Goal: Task Accomplishment & Management: Manage account settings

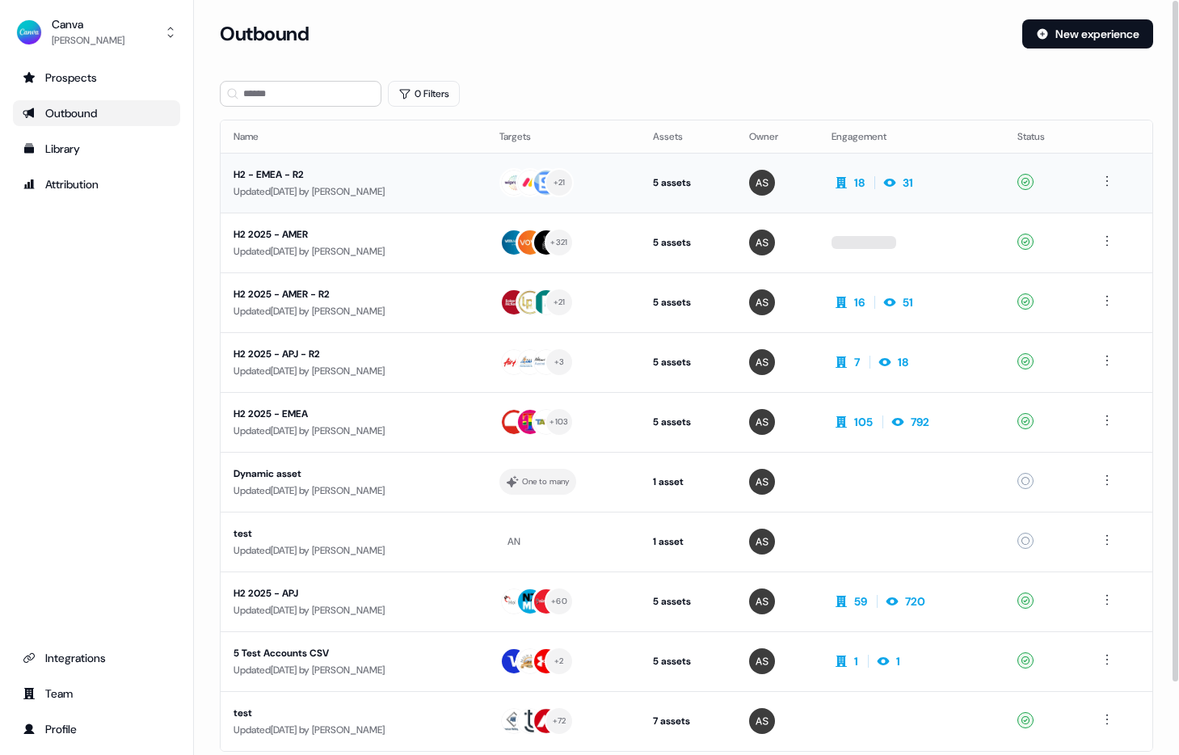
click at [327, 177] on div "H2 - EMEA - R2" at bounding box center [353, 174] width 240 height 16
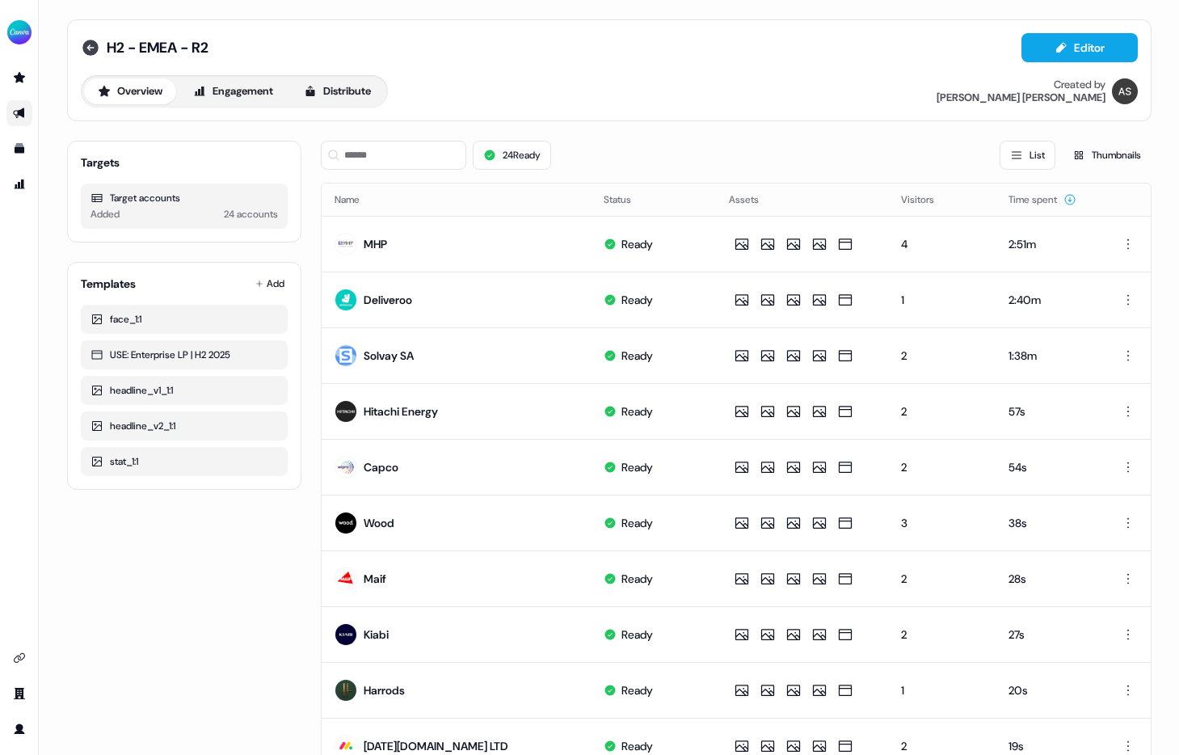
click at [86, 47] on icon at bounding box center [90, 47] width 19 height 19
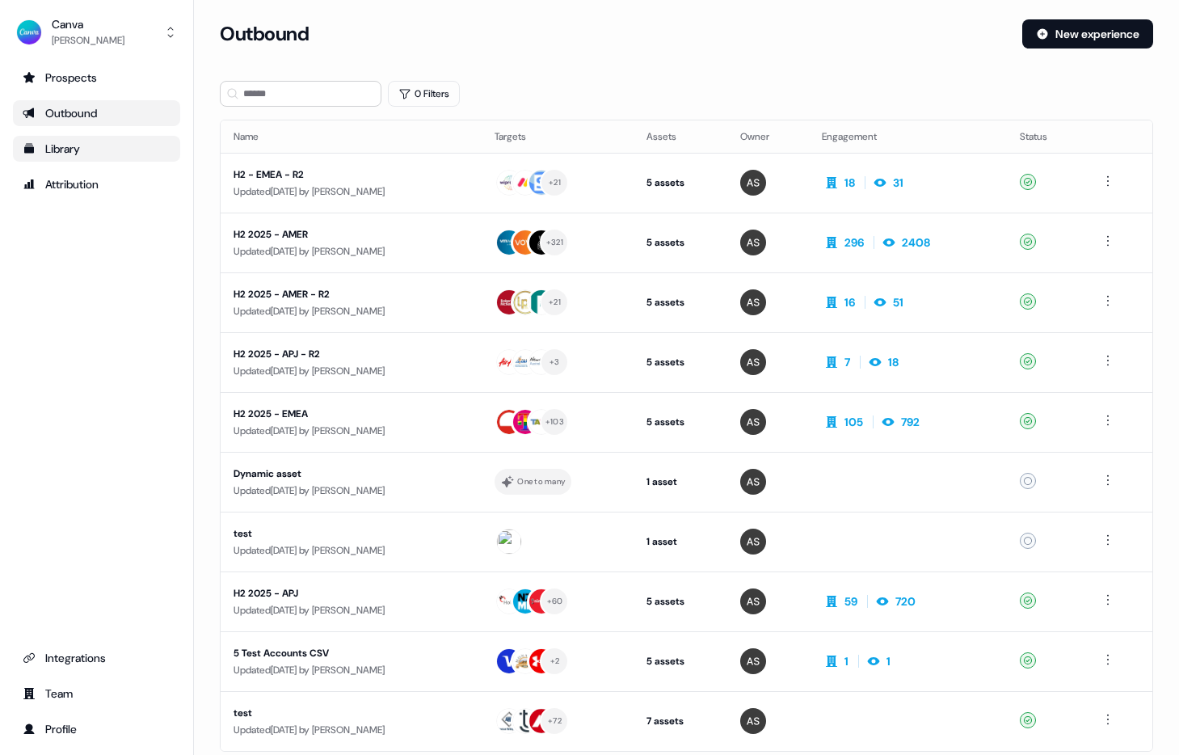
click at [23, 147] on icon "Go to templates" at bounding box center [29, 148] width 13 height 13
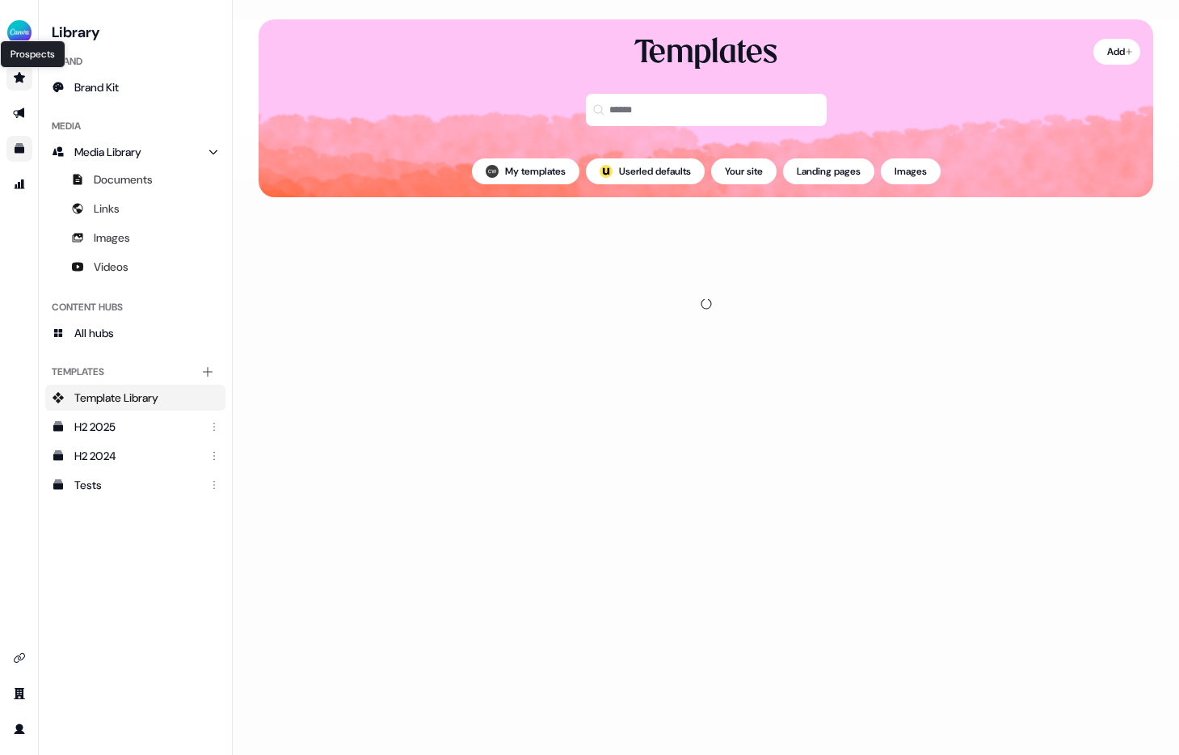
click at [18, 77] on icon "Go to prospects" at bounding box center [19, 77] width 11 height 11
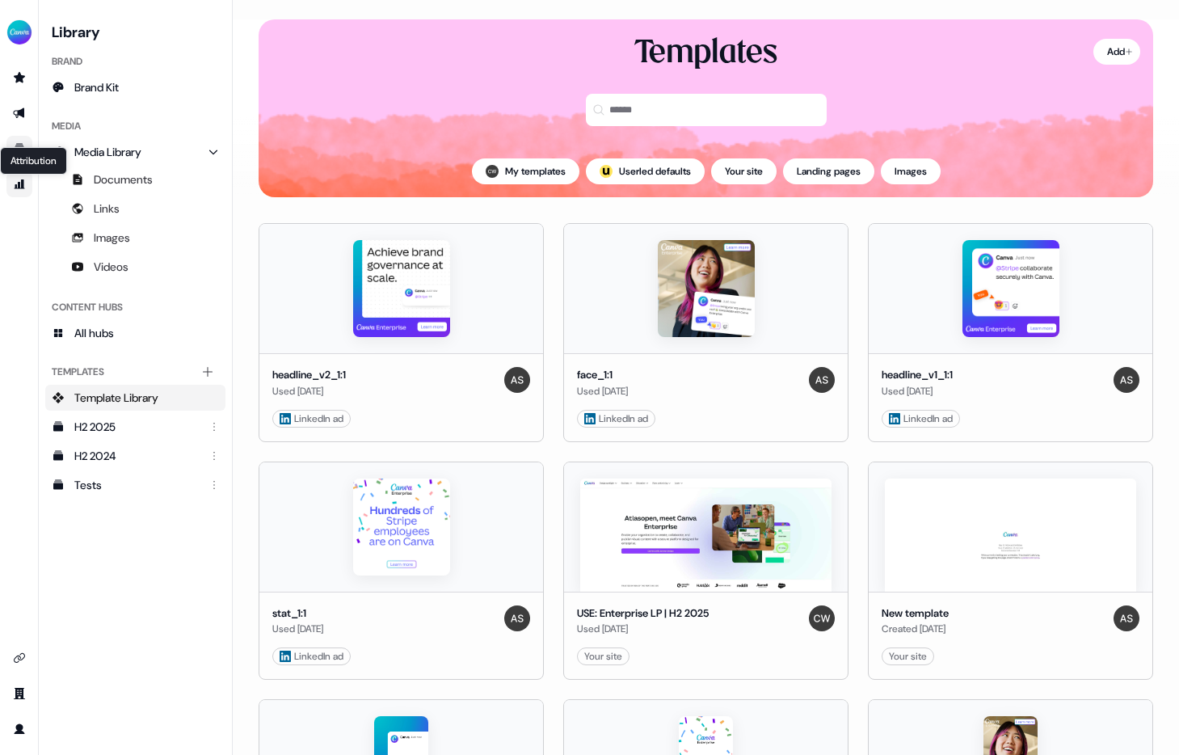
click at [16, 187] on icon "Go to attribution" at bounding box center [20, 184] width 11 height 10
click at [16, 183] on icon "Go to attribution" at bounding box center [19, 184] width 13 height 13
click at [18, 181] on icon "Go to attribution" at bounding box center [19, 184] width 13 height 13
click at [18, 178] on icon "Go to attribution" at bounding box center [19, 184] width 13 height 13
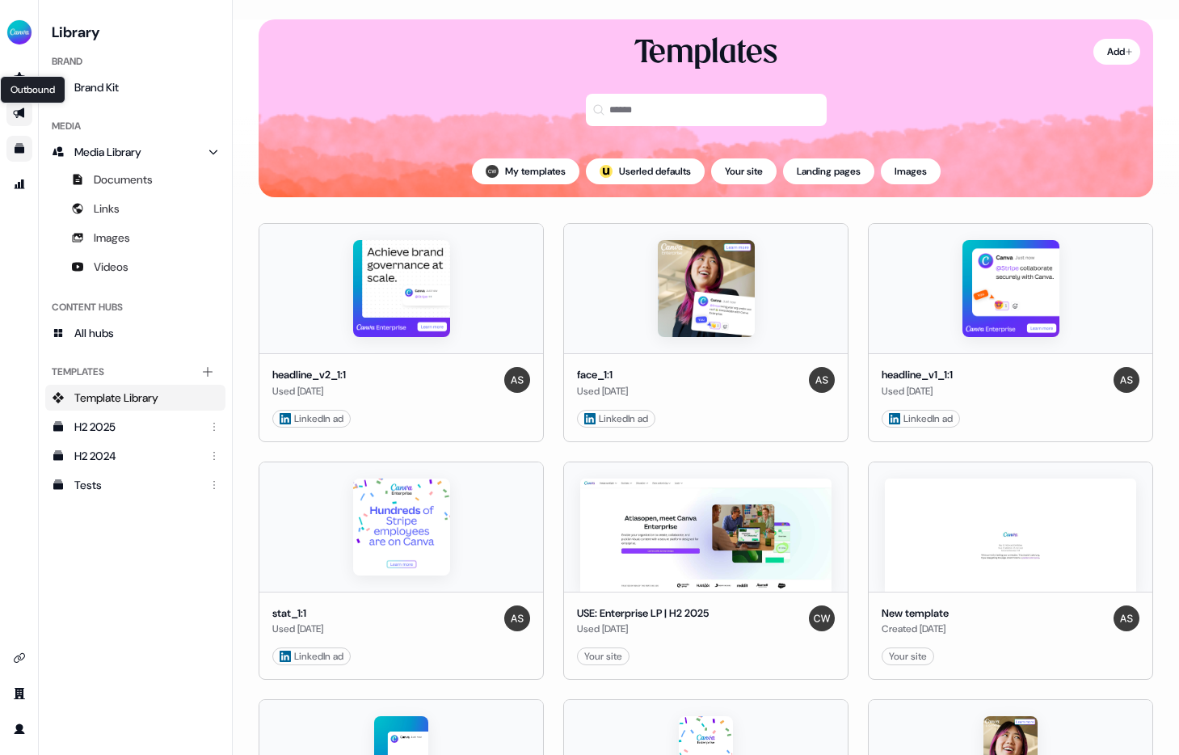
click at [25, 112] on icon "Go to outbound experience" at bounding box center [19, 113] width 13 height 13
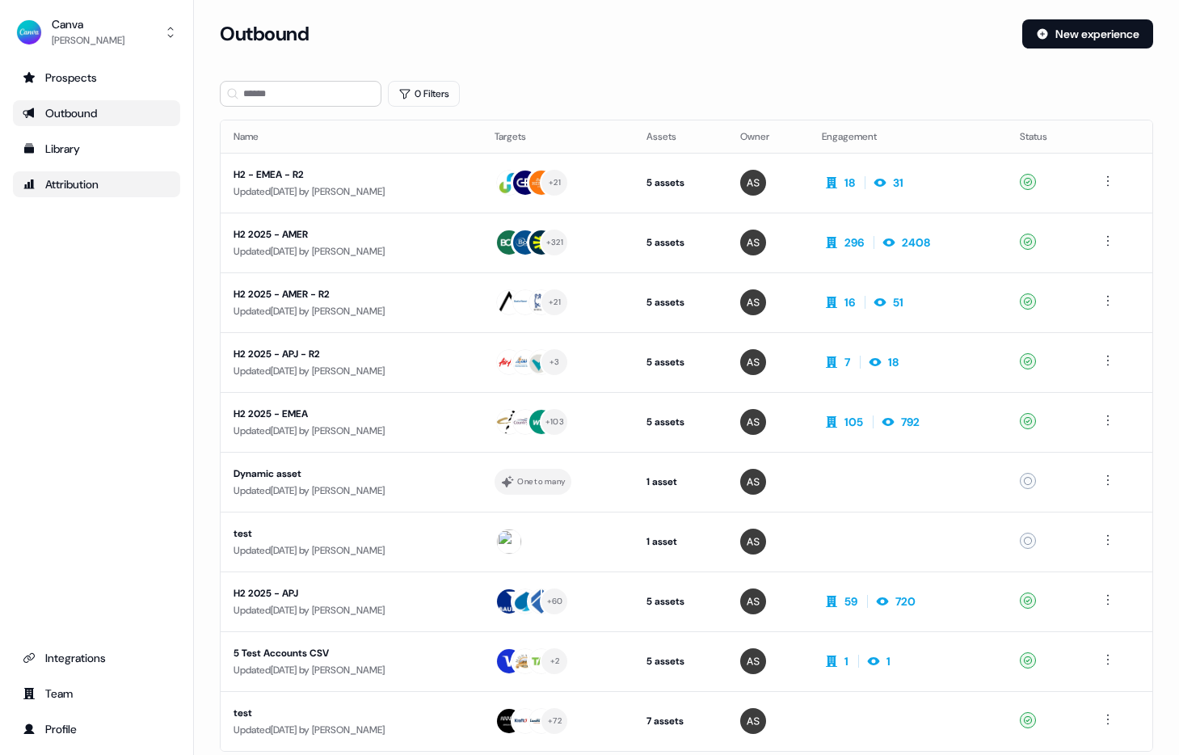
click at [104, 188] on div "Attribution" at bounding box center [97, 184] width 148 height 16
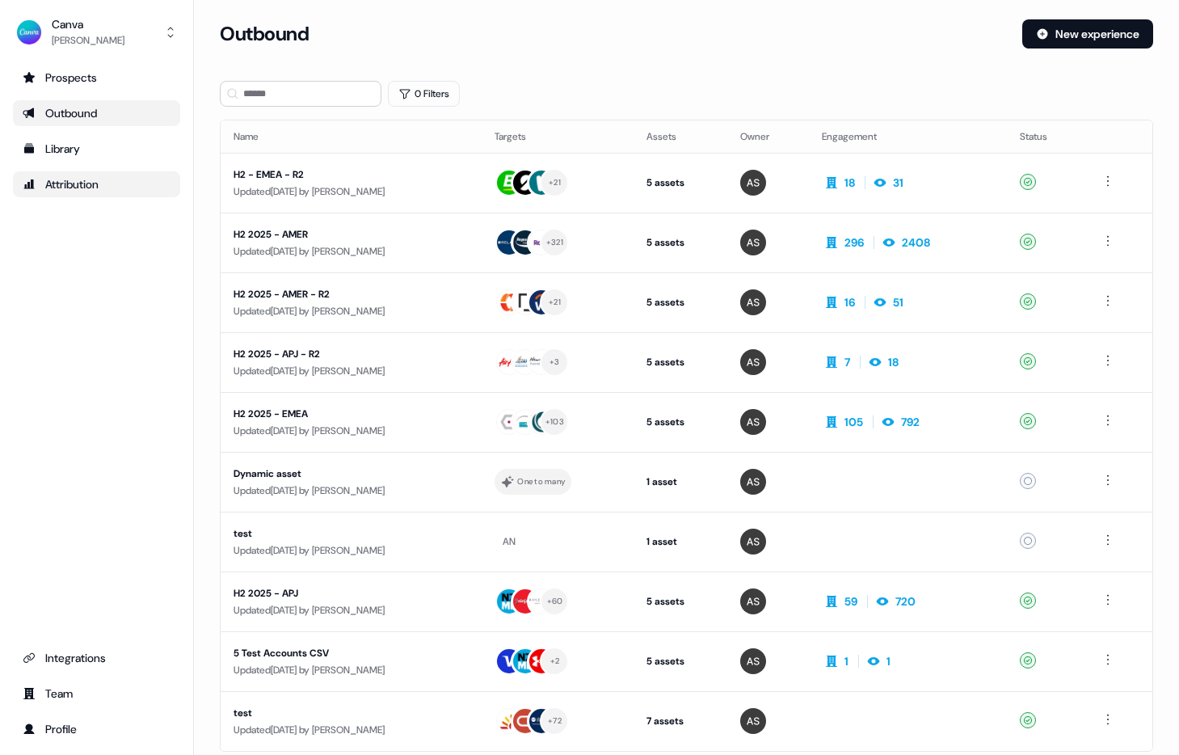
click at [120, 185] on div "Attribution" at bounding box center [97, 184] width 148 height 16
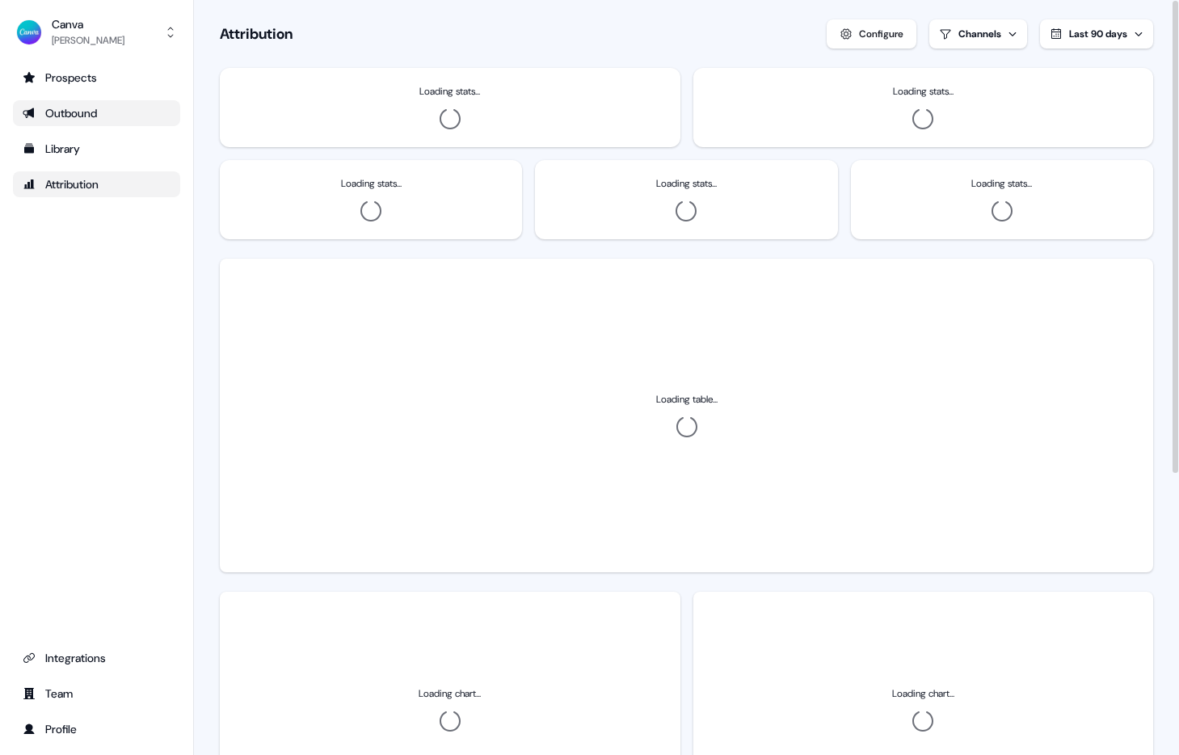
click at [996, 27] on html "For the best experience switch devices to a bigger screen. Go to [DOMAIN_NAME] …" at bounding box center [589, 377] width 1179 height 755
click at [964, 128] on div "Outbound" at bounding box center [953, 125] width 45 height 16
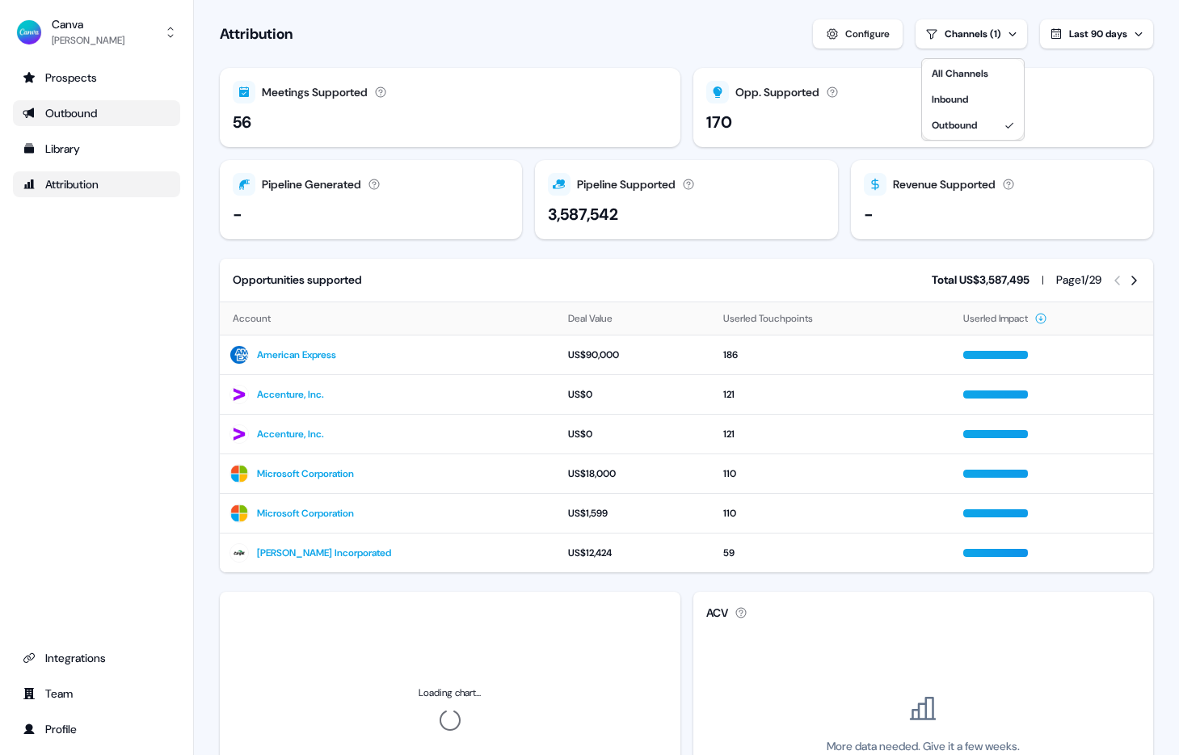
click at [570, 33] on html "For the best experience switch devices to a bigger screen. Go to [DOMAIN_NAME] …" at bounding box center [589, 377] width 1179 height 755
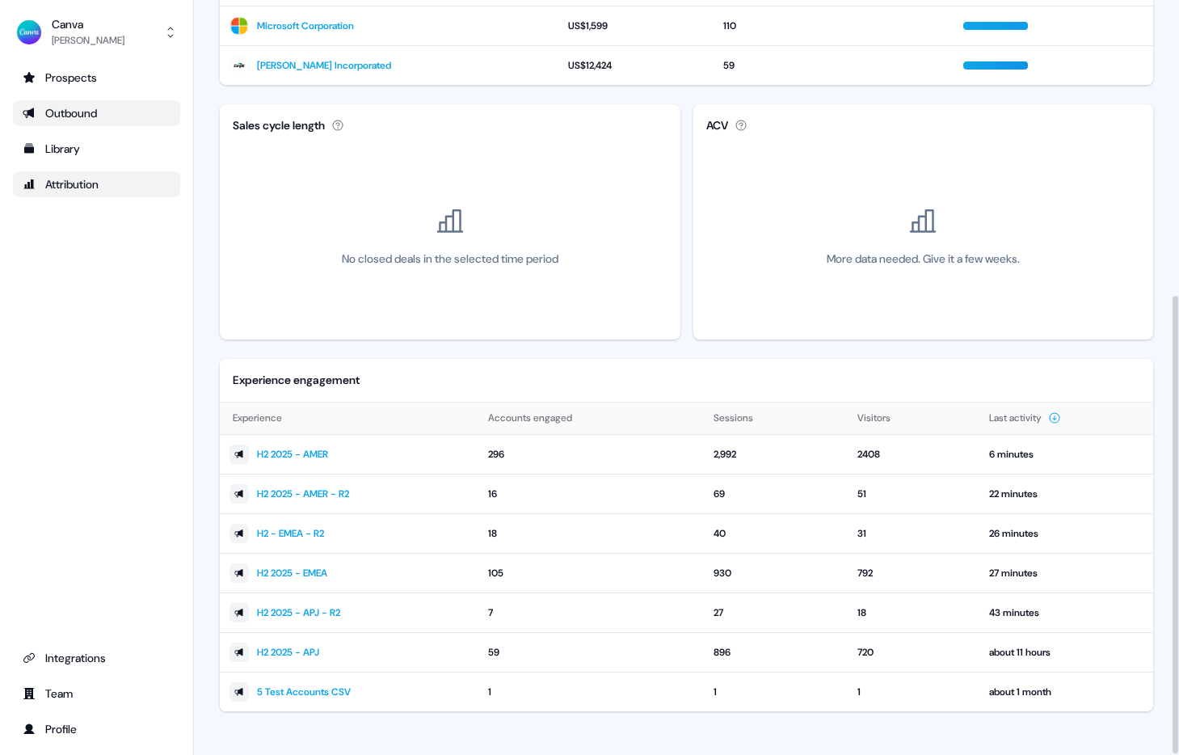
scroll to position [489, 0]
click at [95, 111] on div "Outbound" at bounding box center [97, 113] width 148 height 16
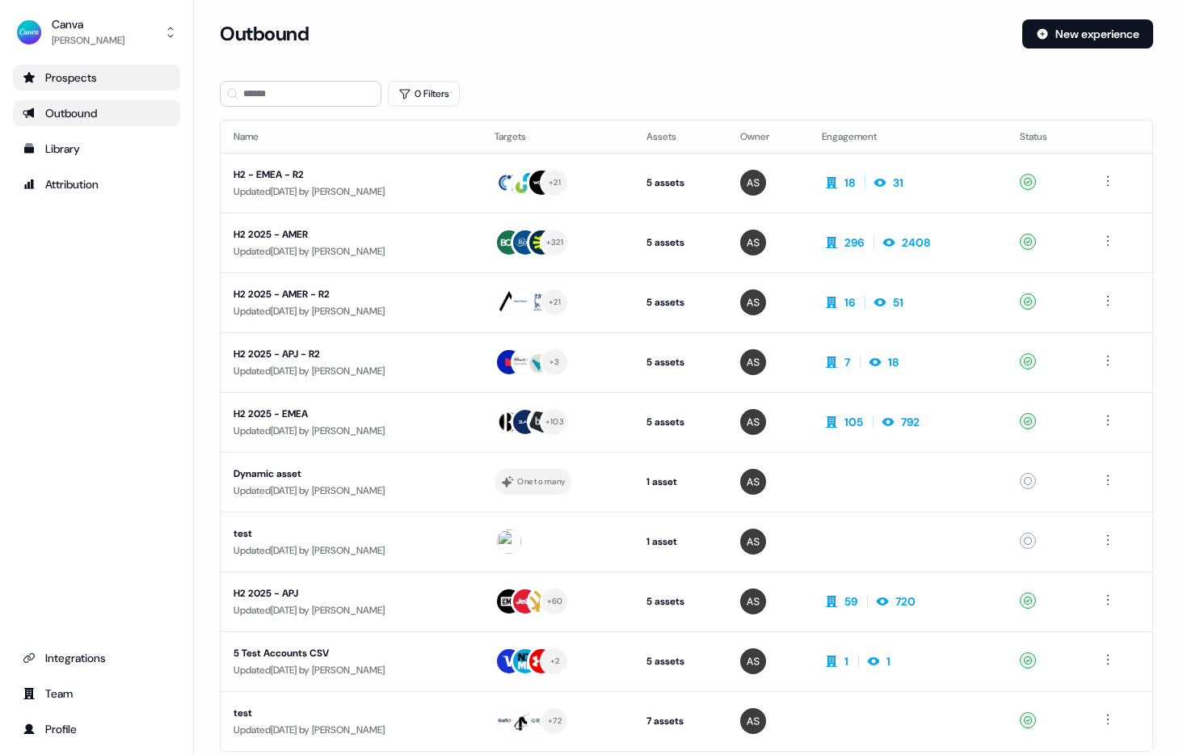
click at [87, 77] on div "Prospects" at bounding box center [97, 77] width 148 height 16
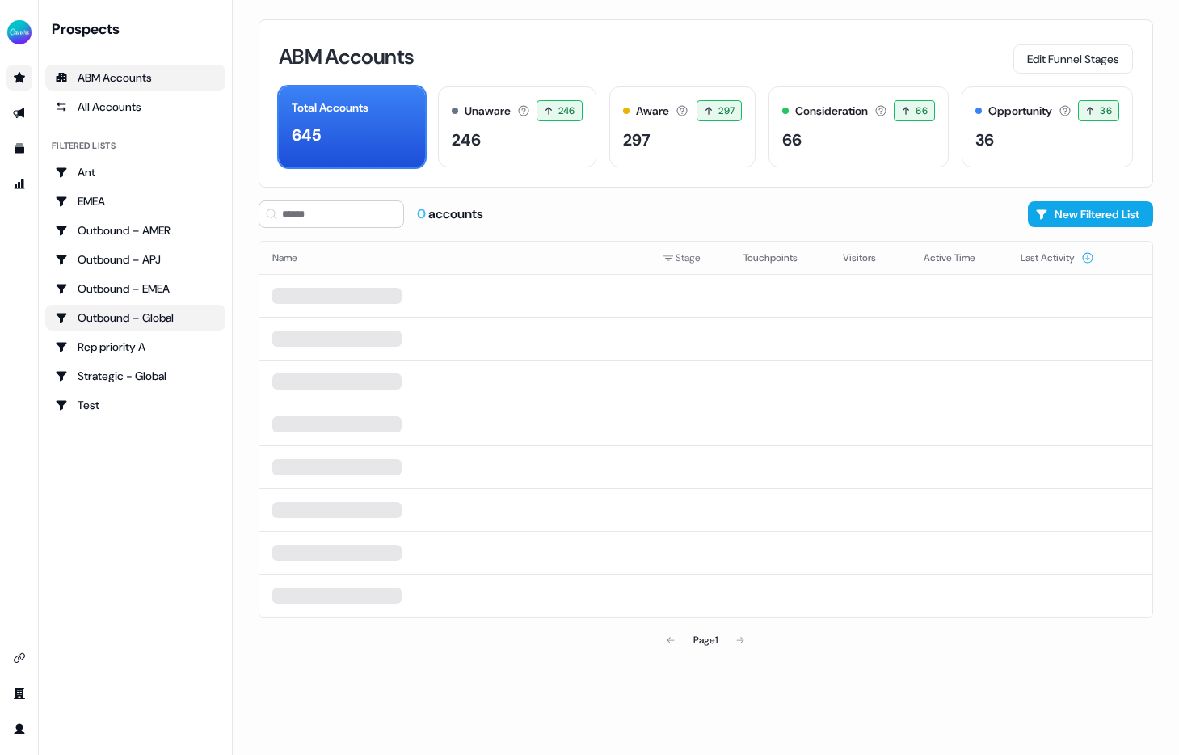
click at [153, 312] on div "Outbound – Global" at bounding box center [135, 317] width 161 height 16
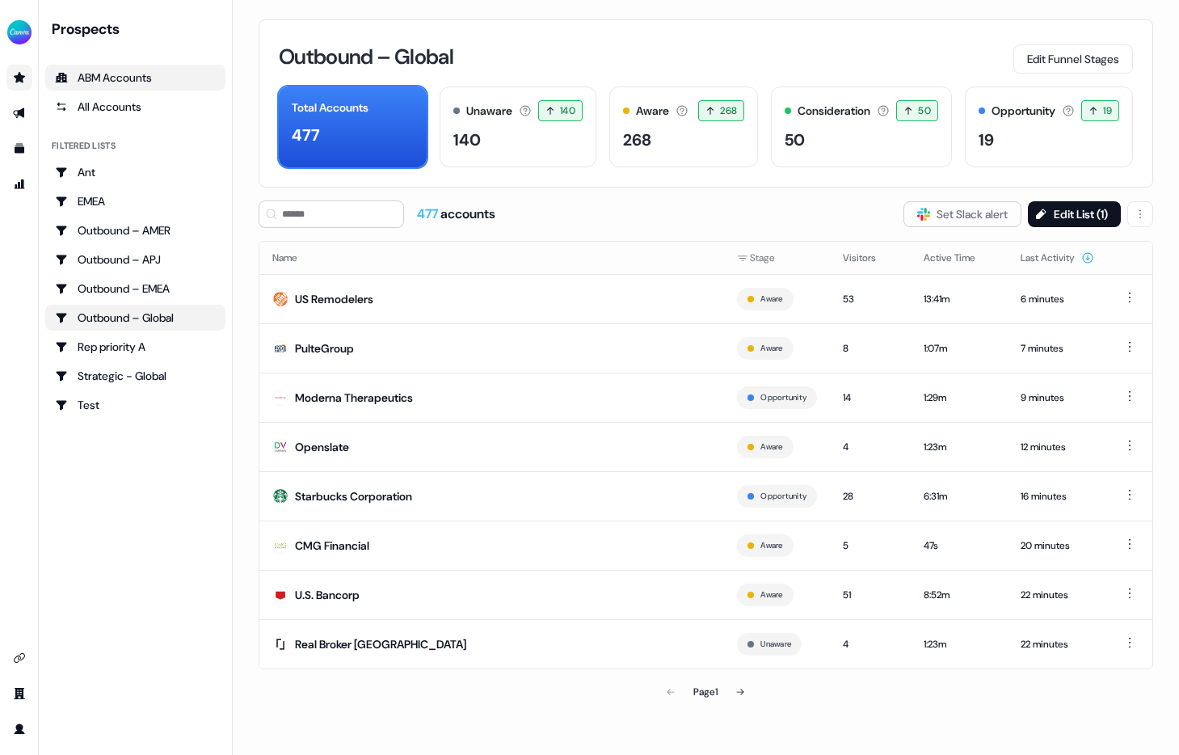
click at [108, 74] on div "ABM Accounts" at bounding box center [135, 77] width 161 height 16
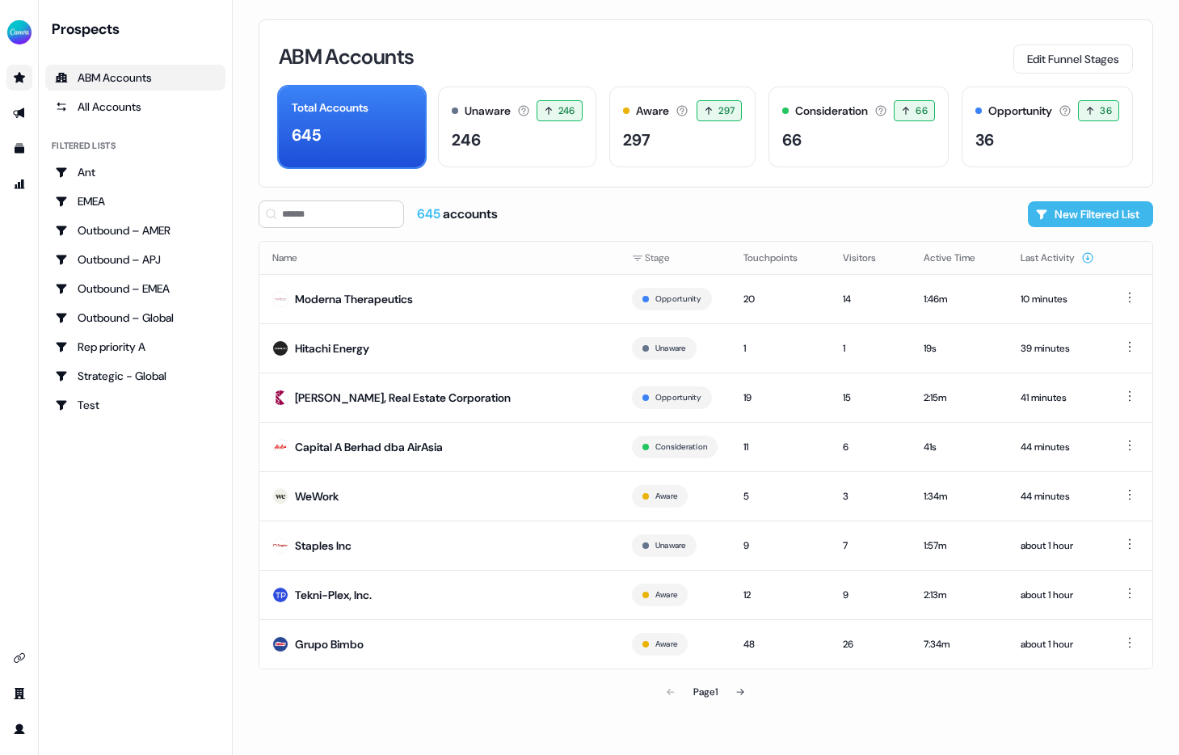
click at [1058, 215] on button "New Filtered List" at bounding box center [1090, 214] width 125 height 26
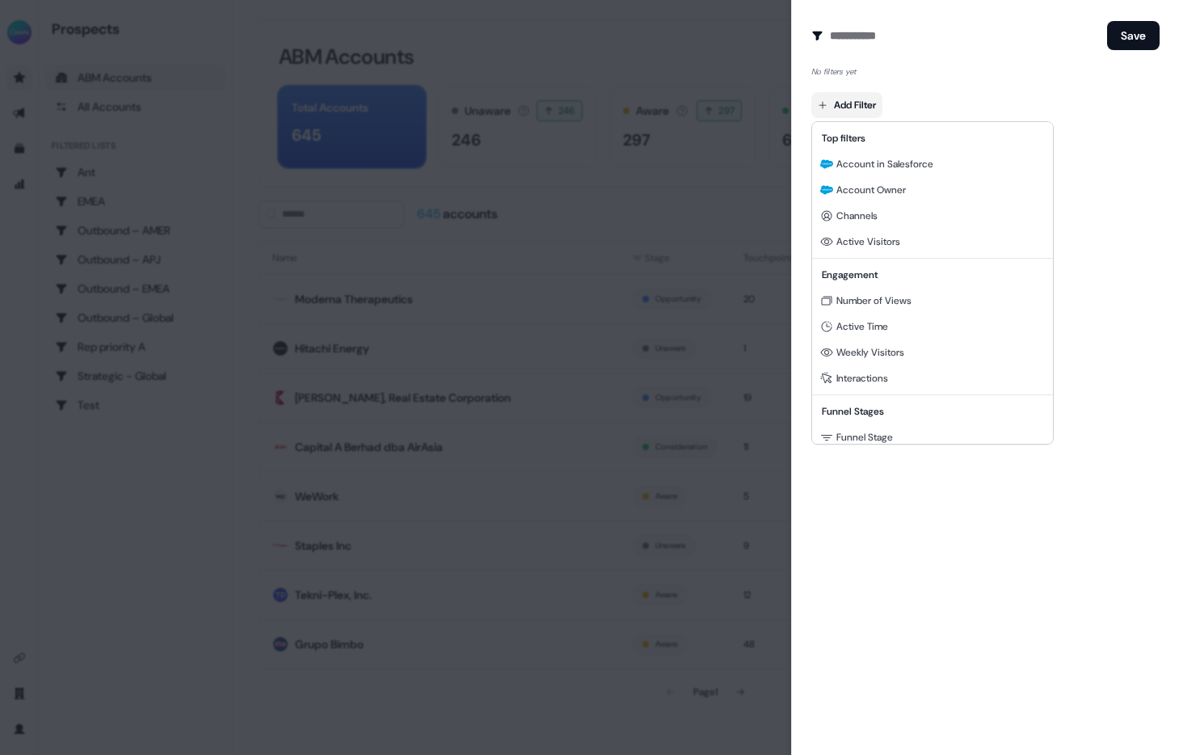
click at [843, 106] on body "For the best experience switch devices to a bigger screen. Go to [DOMAIN_NAME] …" at bounding box center [589, 377] width 1179 height 755
click at [851, 212] on span "Channels" at bounding box center [856, 215] width 41 height 13
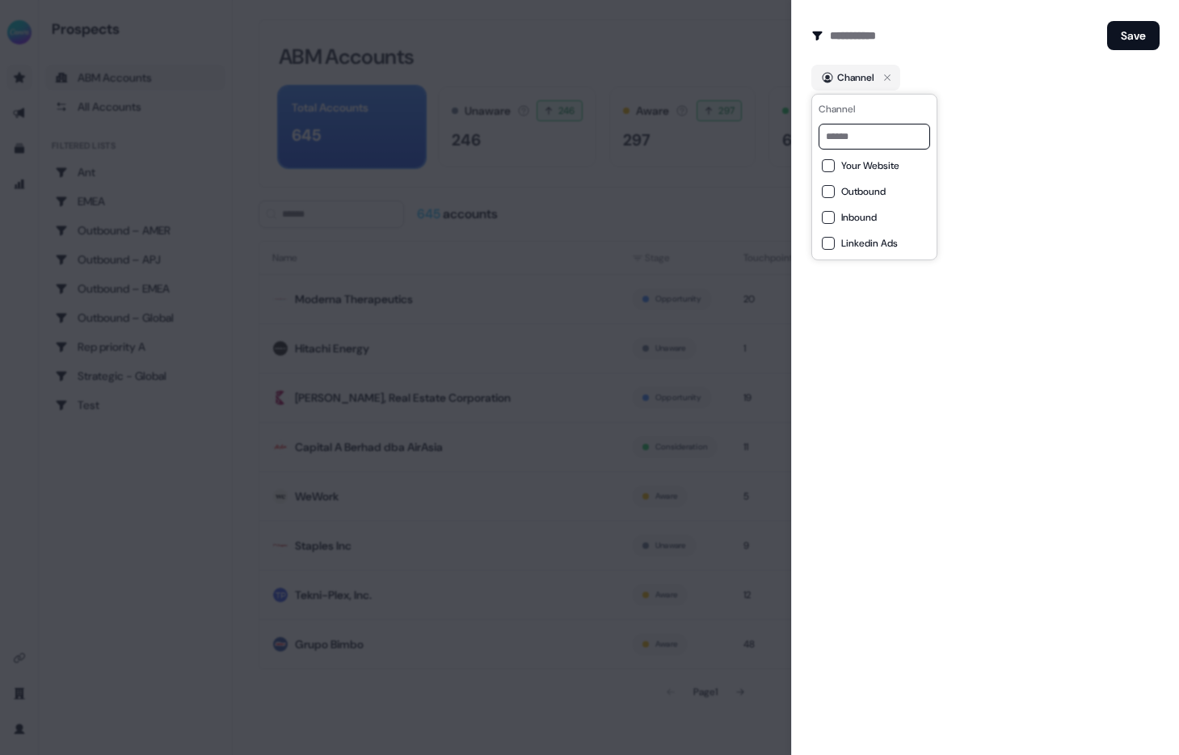
click at [826, 191] on button "Outbound" at bounding box center [828, 191] width 13 height 13
click at [1145, 35] on button "Save" at bounding box center [1133, 35] width 53 height 29
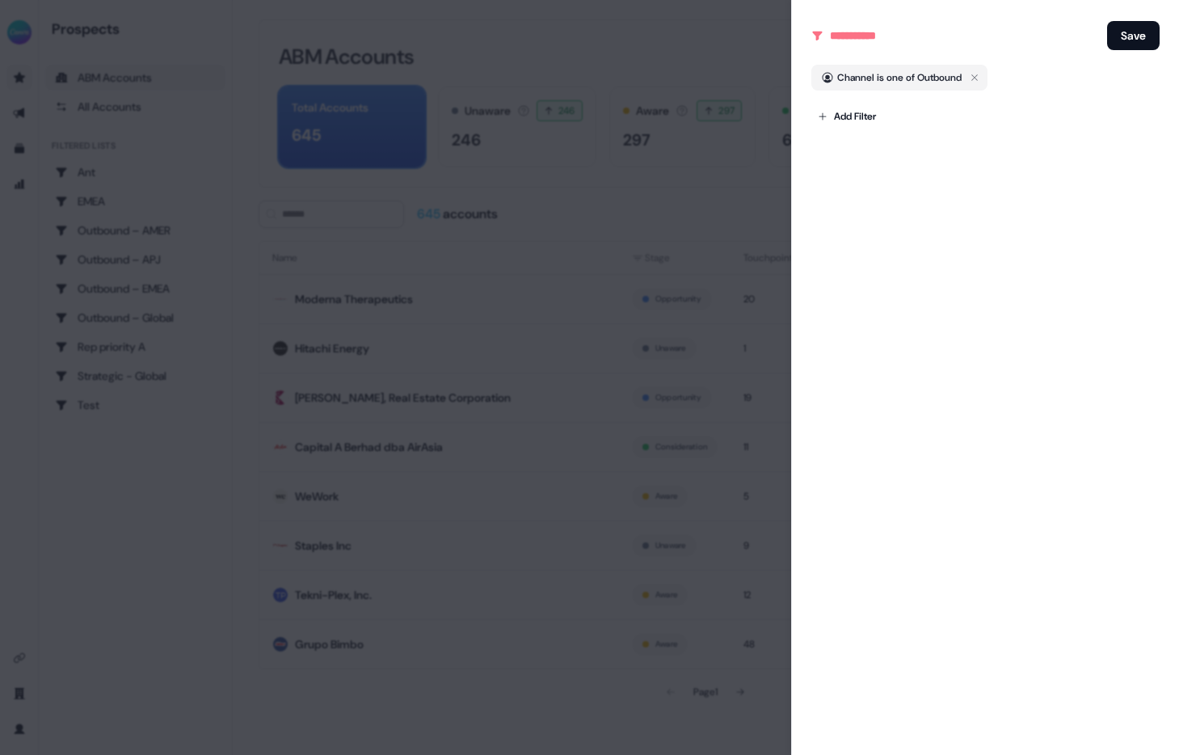
click at [880, 184] on div "Create Audience Filter Create a new audience by setting a name and configuring …" at bounding box center [985, 377] width 388 height 755
click at [864, 35] on input at bounding box center [965, 35] width 271 height 32
click at [814, 40] on icon at bounding box center [817, 35] width 12 height 13
click at [1119, 35] on button "Save" at bounding box center [1133, 35] width 53 height 29
click at [717, 244] on div at bounding box center [589, 377] width 1179 height 755
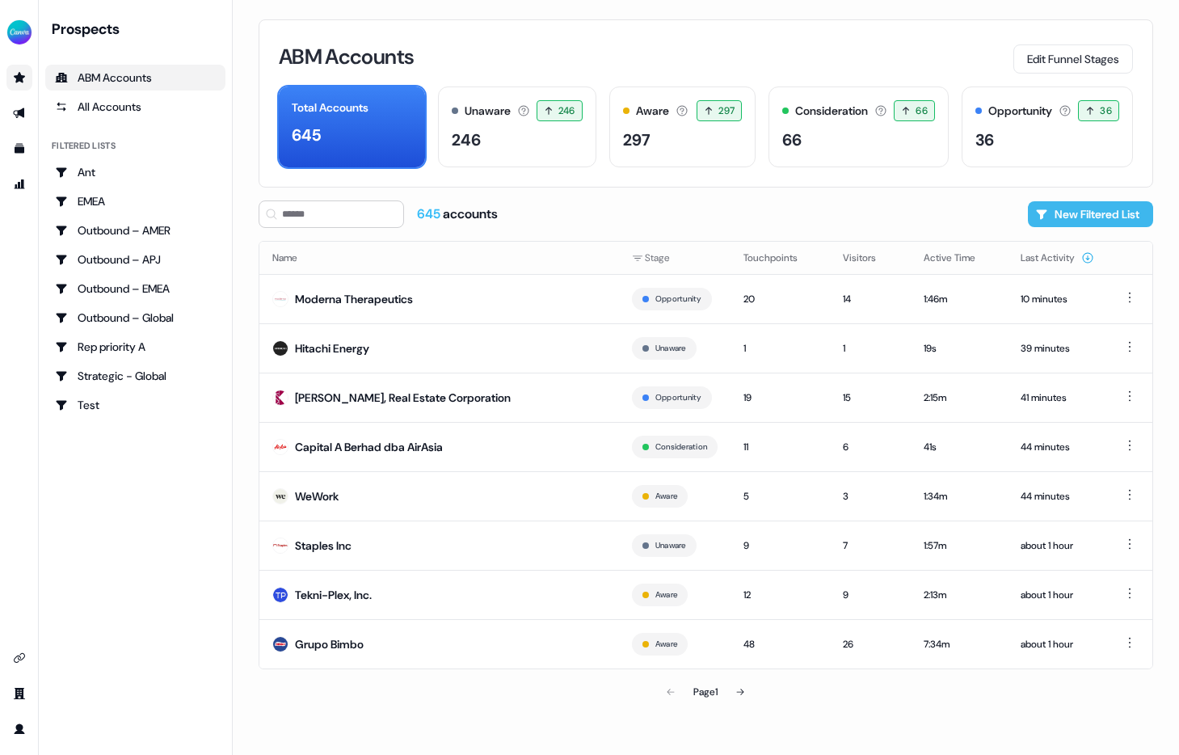
click at [1074, 217] on button "New Filtered List" at bounding box center [1090, 214] width 125 height 26
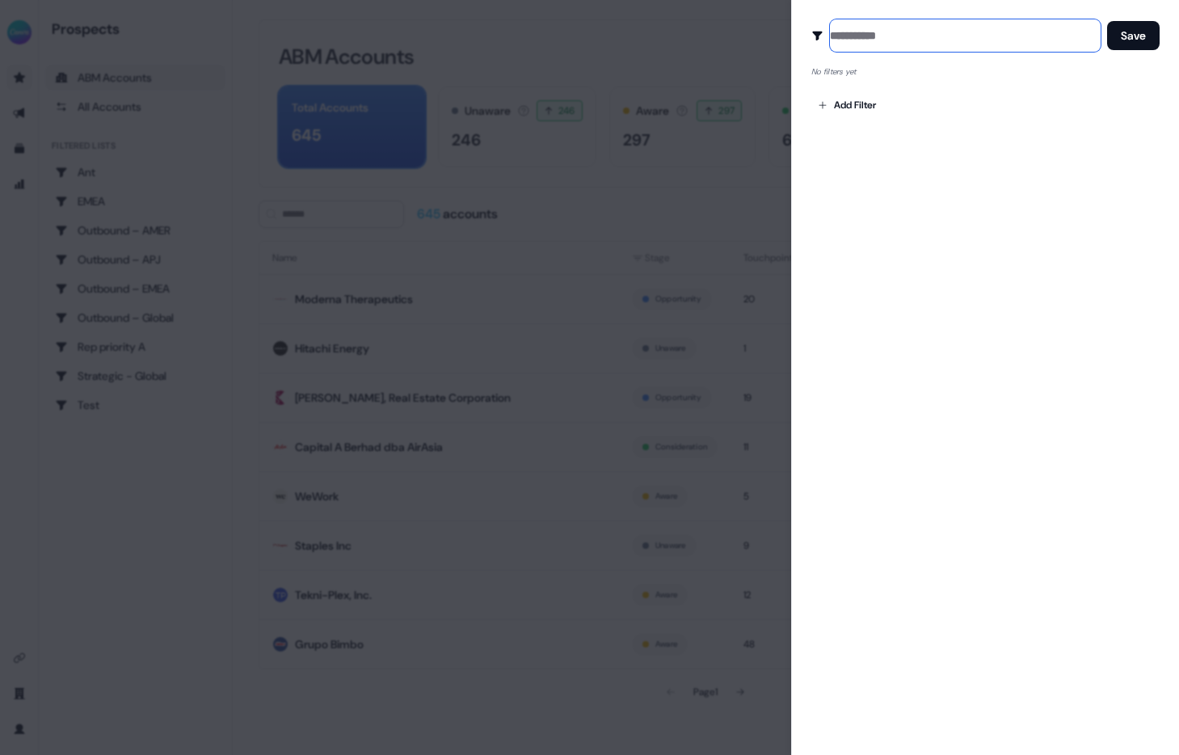
click at [861, 36] on input at bounding box center [965, 35] width 271 height 32
type input "**********"
click at [854, 103] on body "For the best experience switch devices to a bigger screen. Go to [DOMAIN_NAME] …" at bounding box center [589, 377] width 1179 height 755
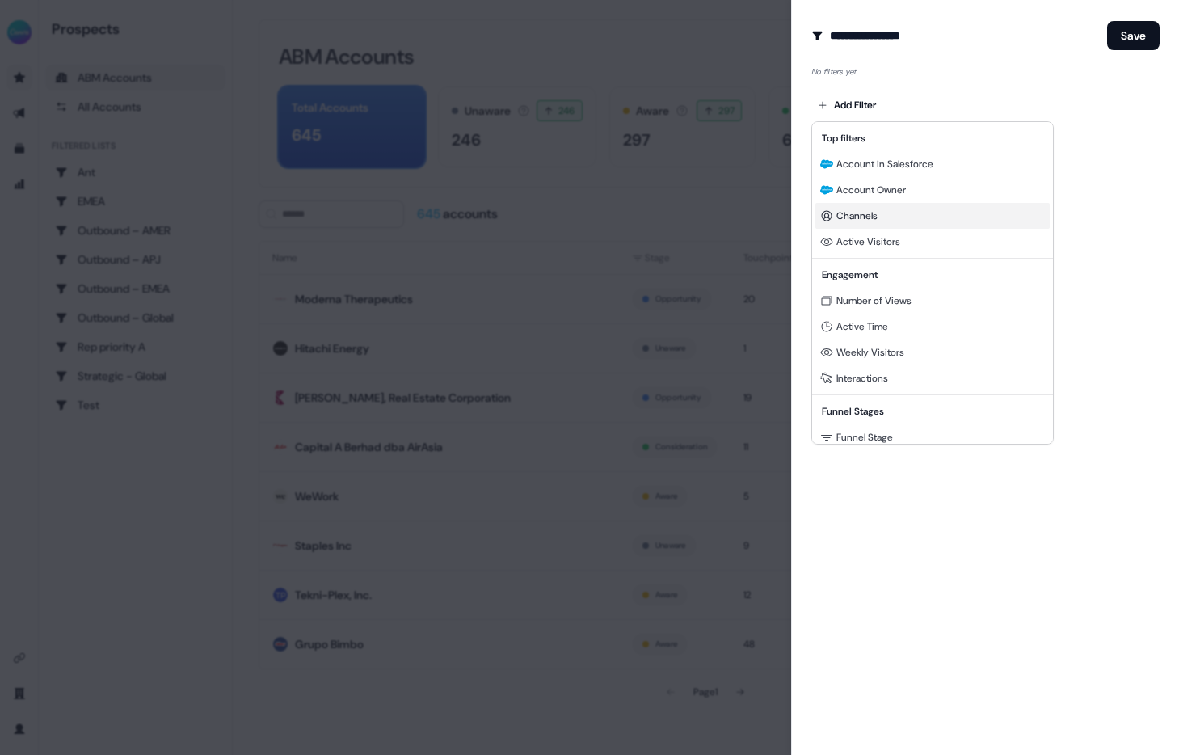
click at [851, 217] on span "Channels" at bounding box center [856, 215] width 41 height 13
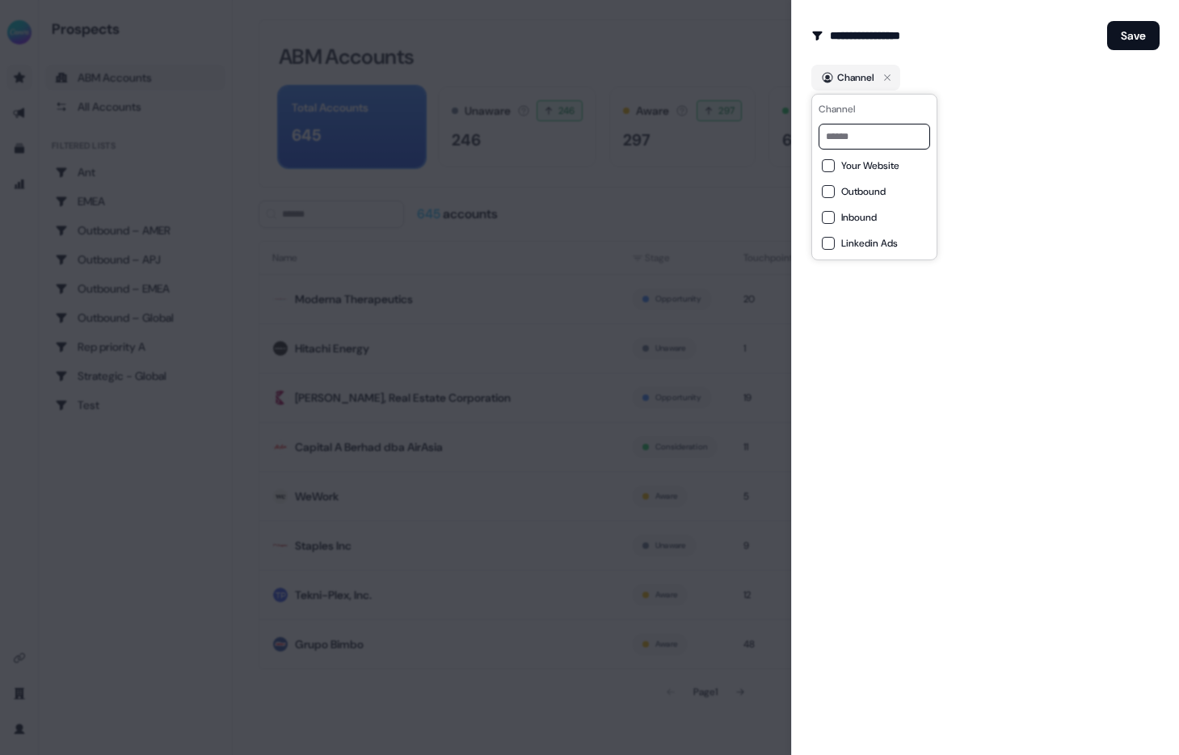
click at [829, 189] on button "Outbound" at bounding box center [828, 191] width 13 height 13
click at [1138, 32] on button "Save" at bounding box center [1133, 35] width 53 height 29
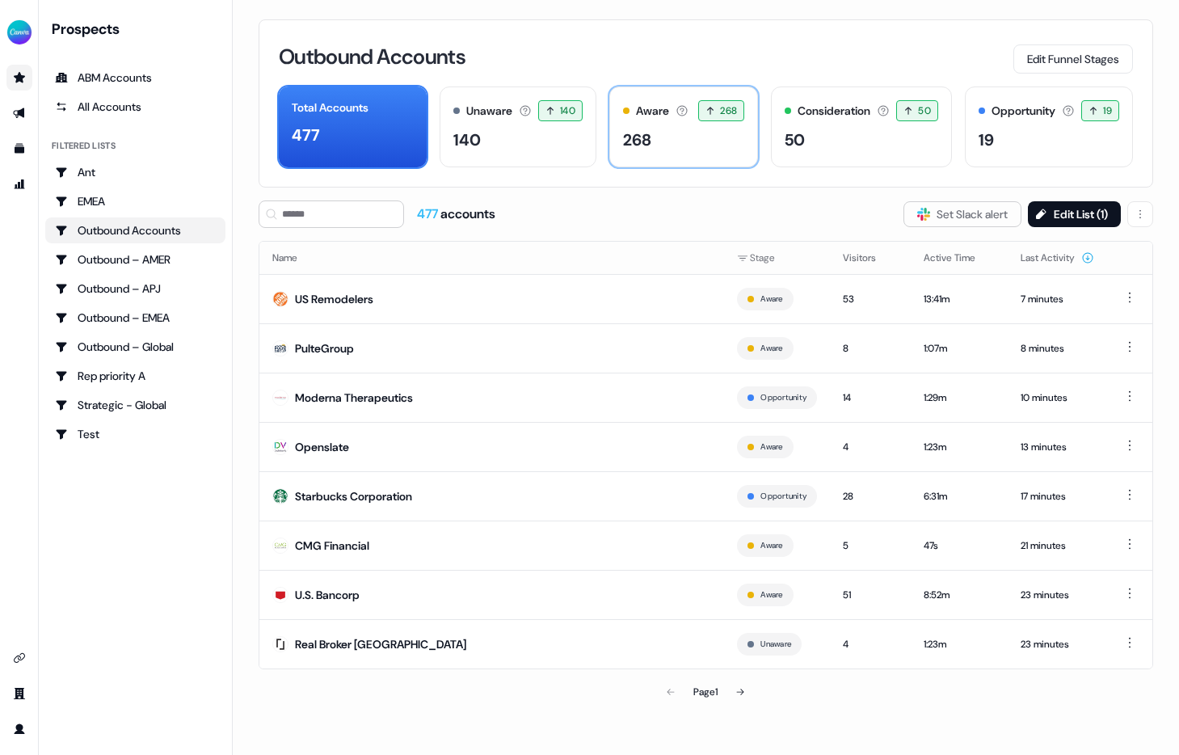
click at [633, 141] on div "268" at bounding box center [637, 140] width 28 height 24
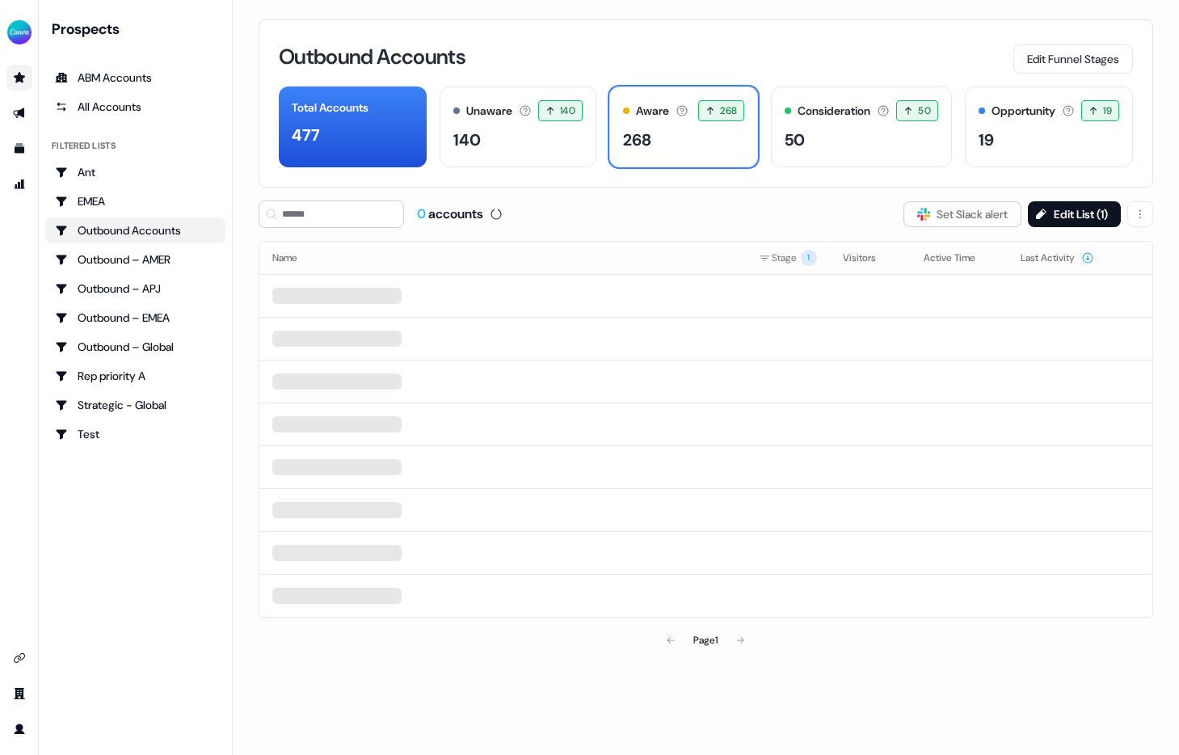
click at [511, 250] on th "Name" at bounding box center [502, 258] width 486 height 32
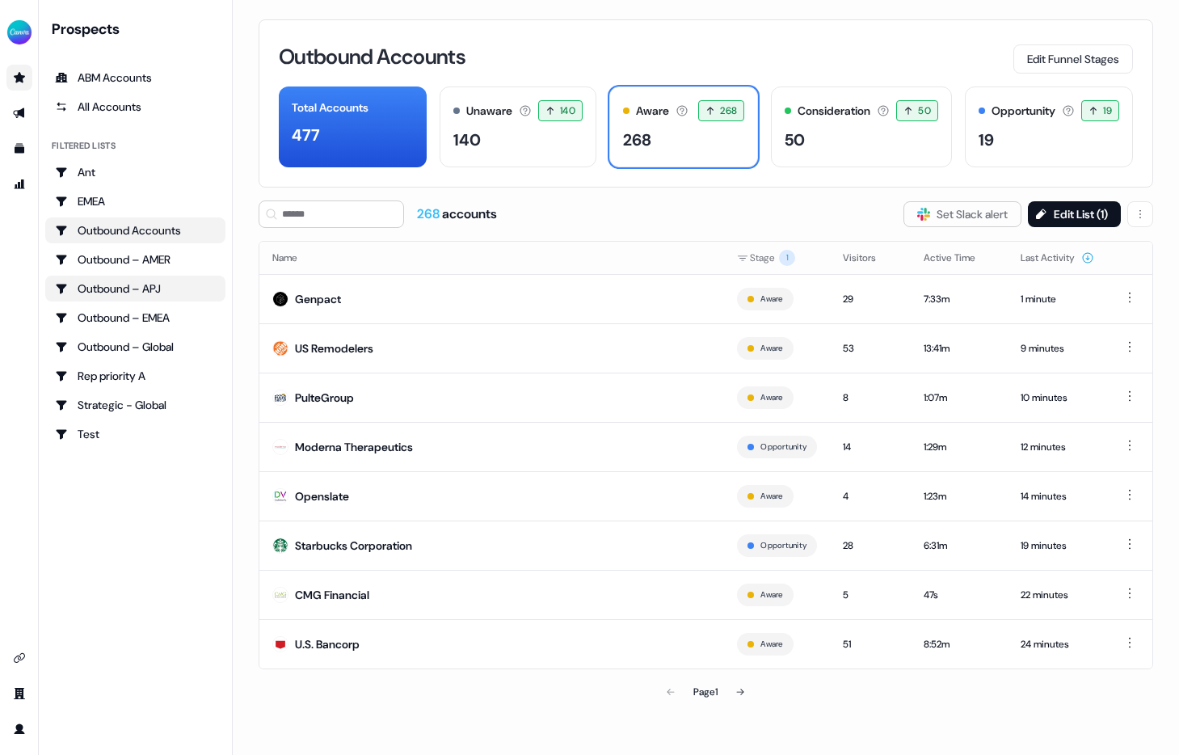
click at [132, 287] on div "Outbound – APJ" at bounding box center [135, 288] width 161 height 16
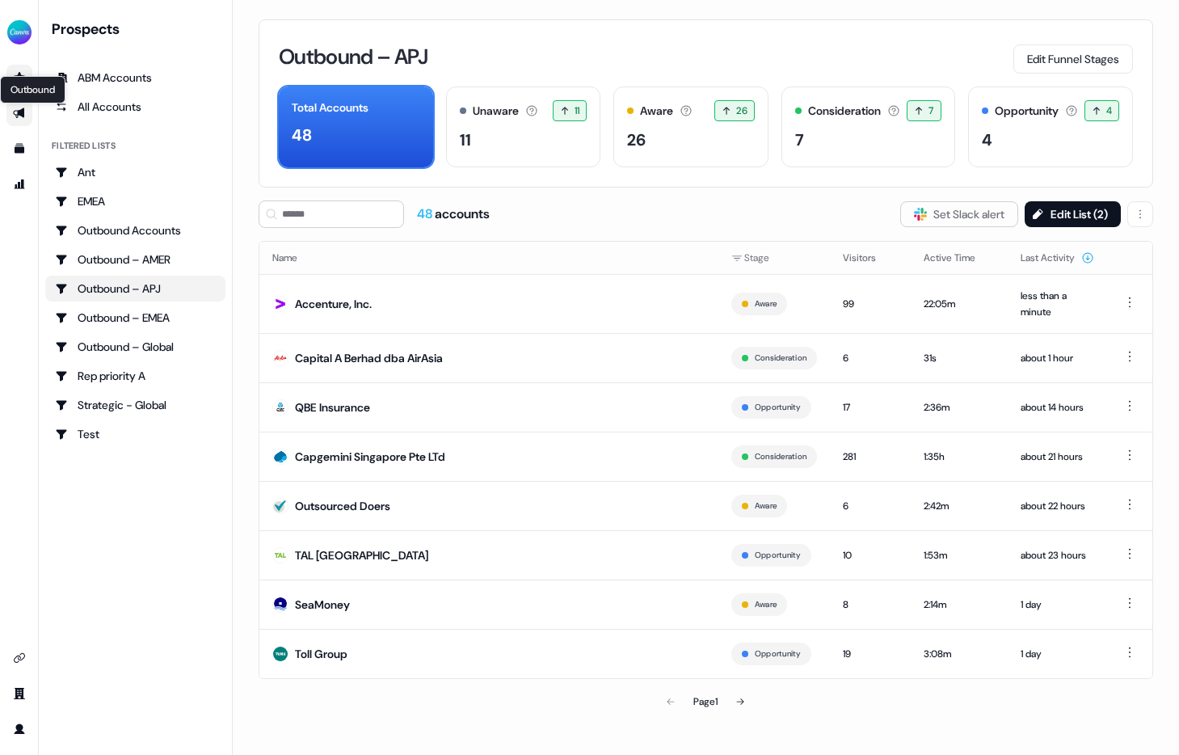
click at [17, 114] on icon "Go to outbound experience" at bounding box center [18, 113] width 11 height 11
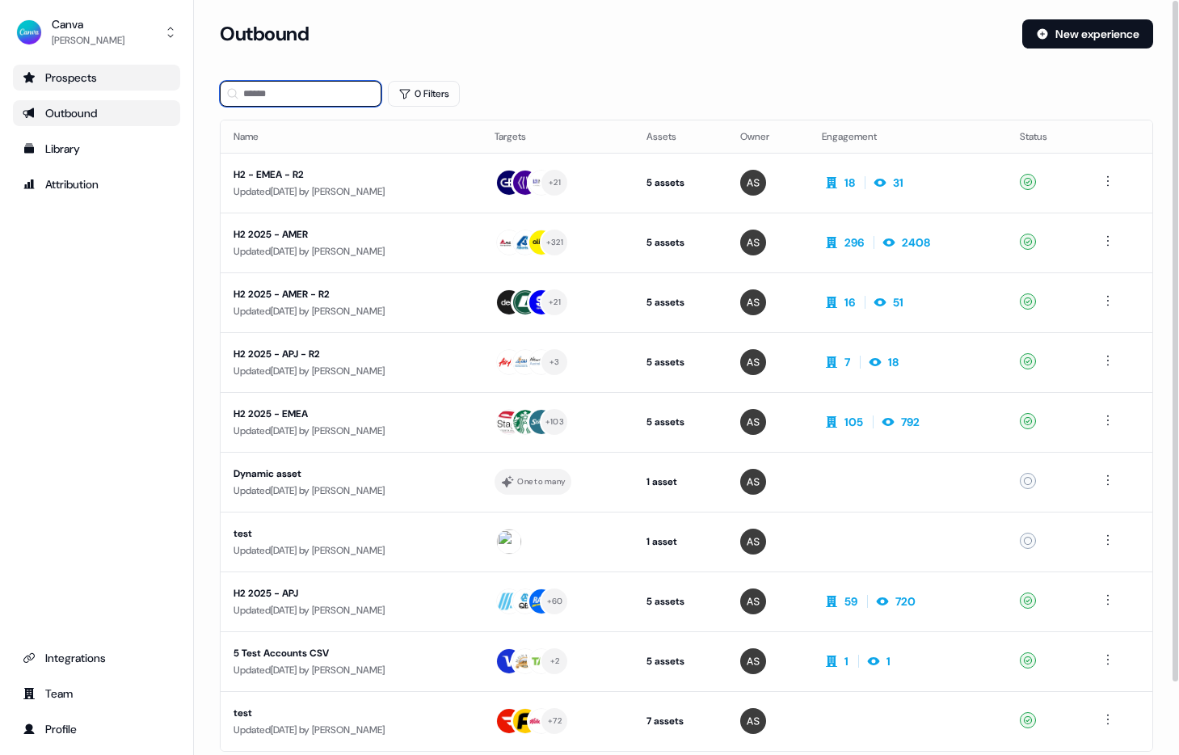
click at [288, 90] on input at bounding box center [301, 94] width 162 height 26
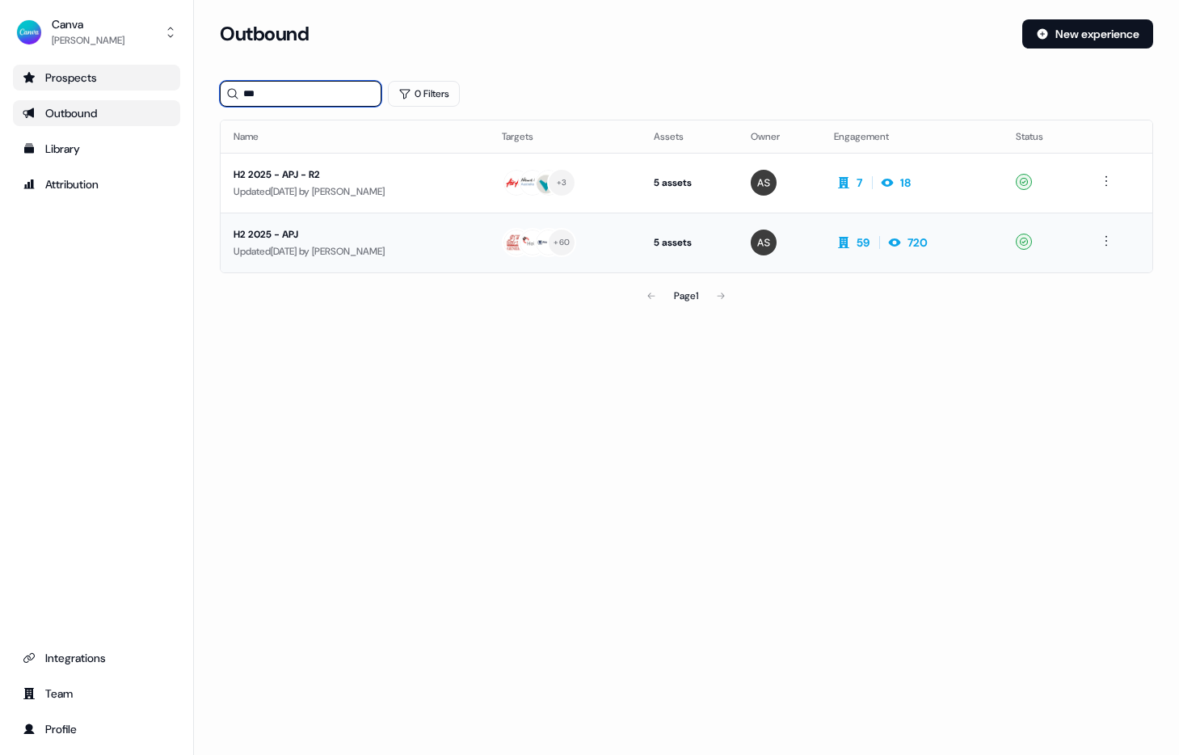
type input "***"
click at [411, 230] on div "H2 2025 - APJ" at bounding box center [354, 234] width 242 height 16
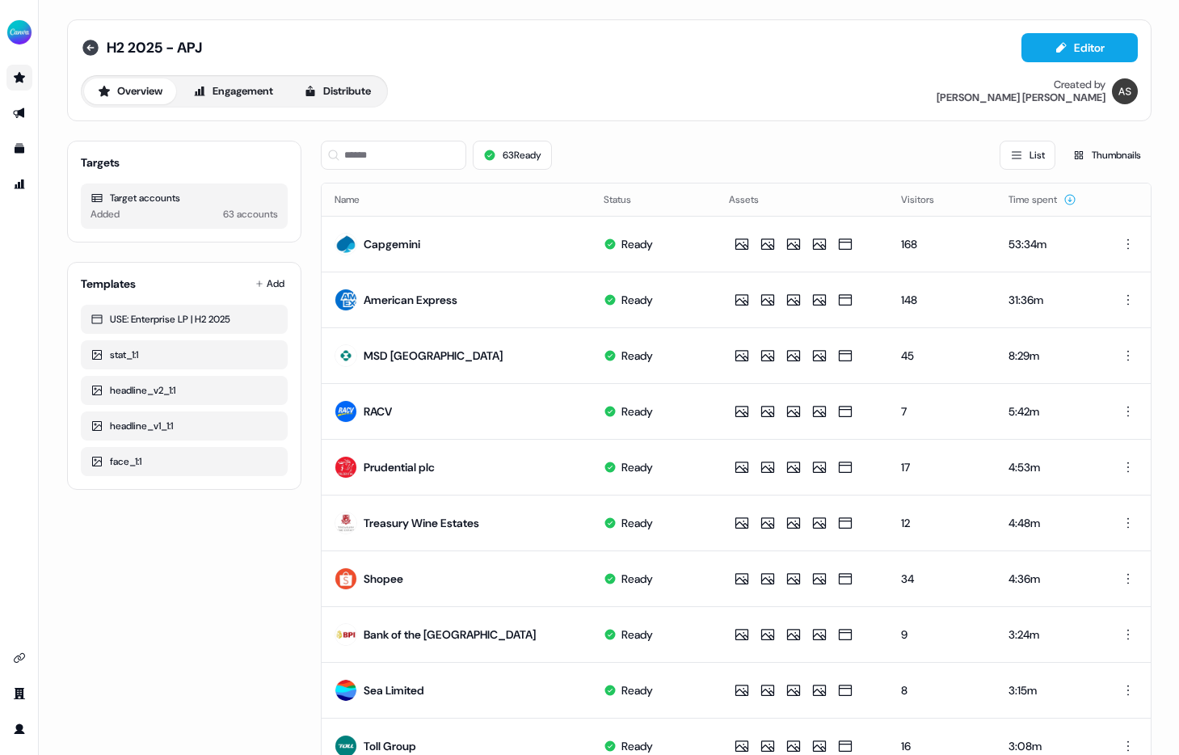
click at [88, 48] on icon at bounding box center [90, 48] width 16 height 16
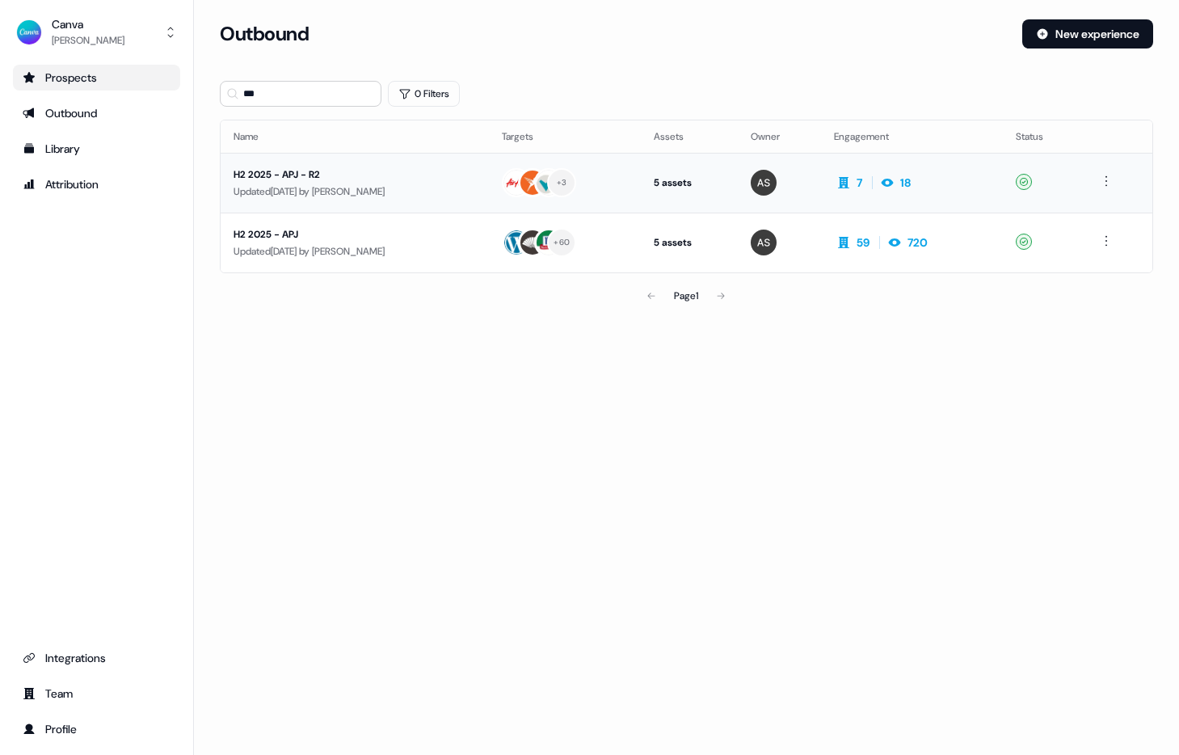
click at [418, 173] on div "H2 2025 - APJ - R2" at bounding box center [354, 174] width 242 height 16
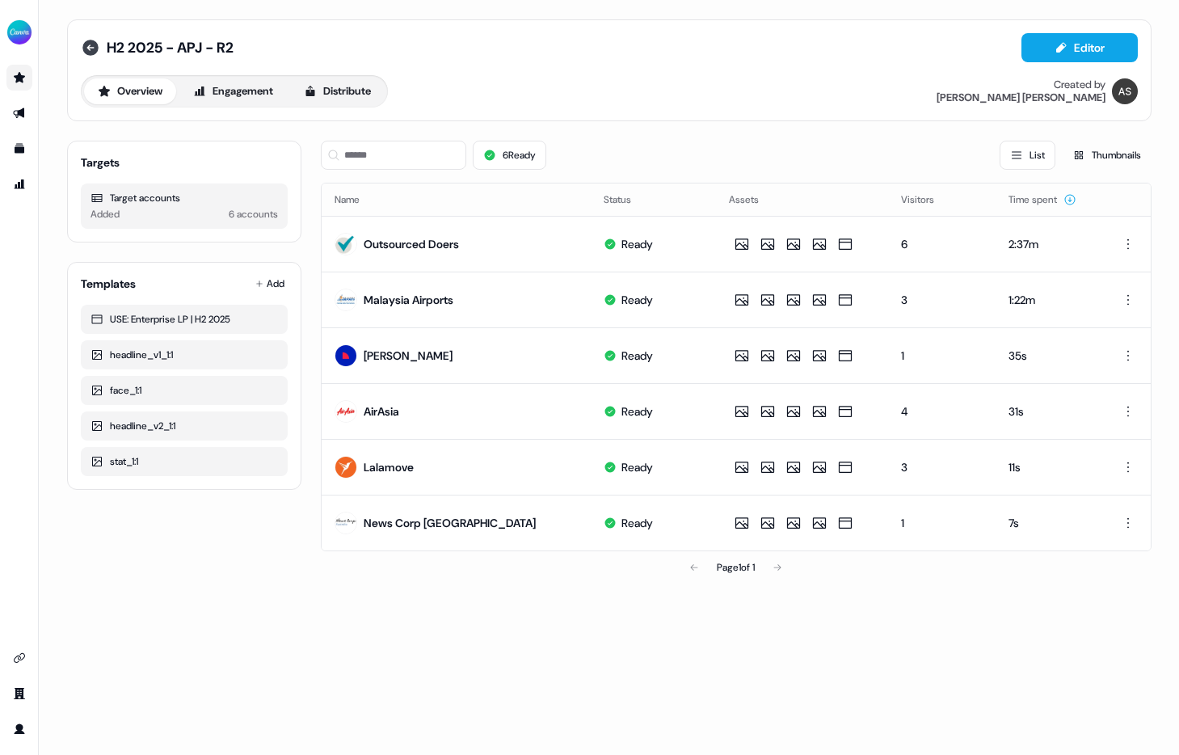
click at [86, 46] on icon at bounding box center [90, 48] width 16 height 16
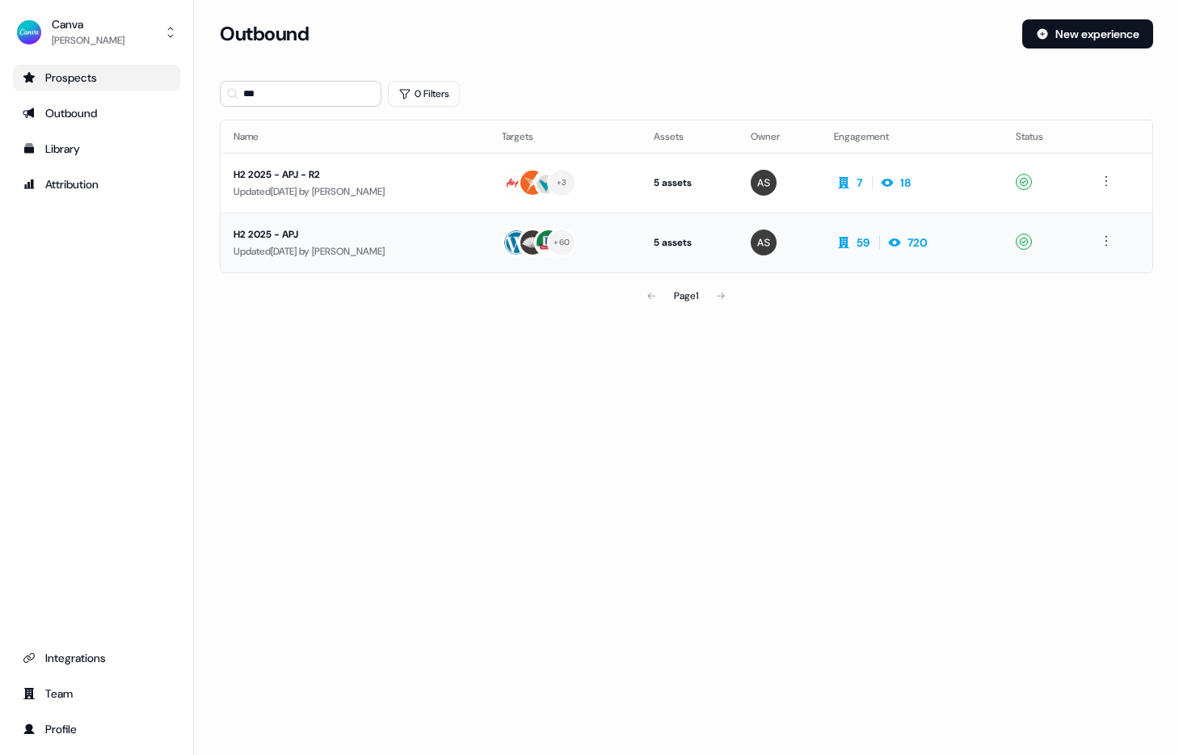
click at [397, 232] on div "H2 2025 - APJ" at bounding box center [354, 234] width 242 height 16
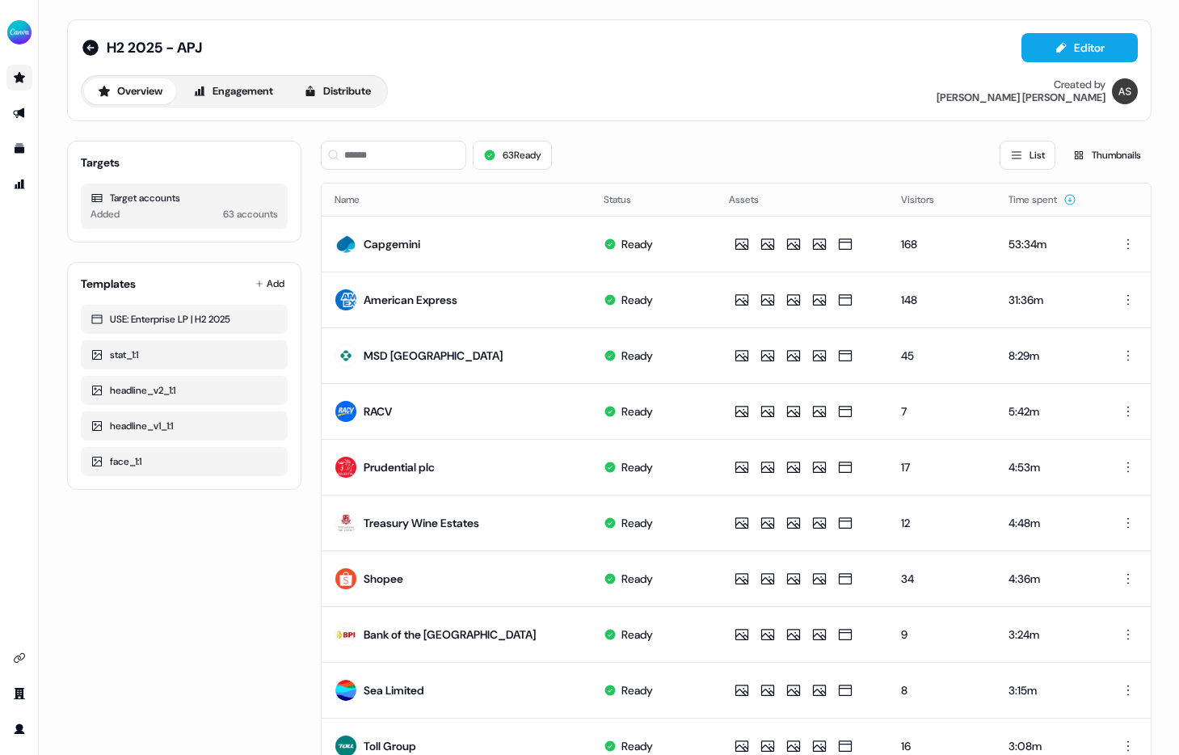
click at [128, 202] on div "Target accounts" at bounding box center [183, 198] width 187 height 16
click at [147, 89] on button "Overview" at bounding box center [130, 91] width 92 height 26
click at [253, 93] on button "Engagement" at bounding box center [232, 91] width 107 height 26
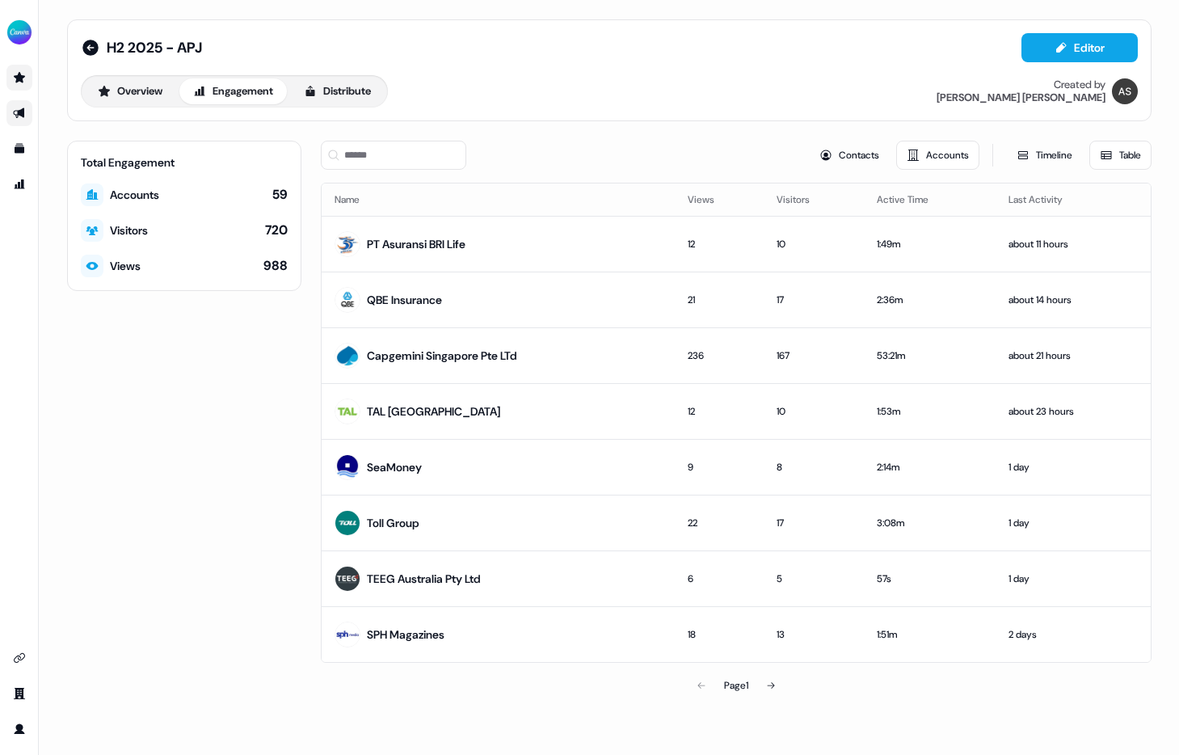
click at [140, 196] on div "Accounts" at bounding box center [134, 195] width 49 height 16
drag, startPoint x: 290, startPoint y: 196, endPoint x: 242, endPoint y: 193, distance: 48.5
click at [242, 194] on div "Total Engagement Accounts 59 Visitors 720 Views 988" at bounding box center [184, 216] width 234 height 150
click at [114, 400] on div "Total Engagement Accounts 59 Visitors 720 Views 988" at bounding box center [184, 421] width 234 height 561
click at [149, 99] on button "Overview" at bounding box center [130, 91] width 92 height 26
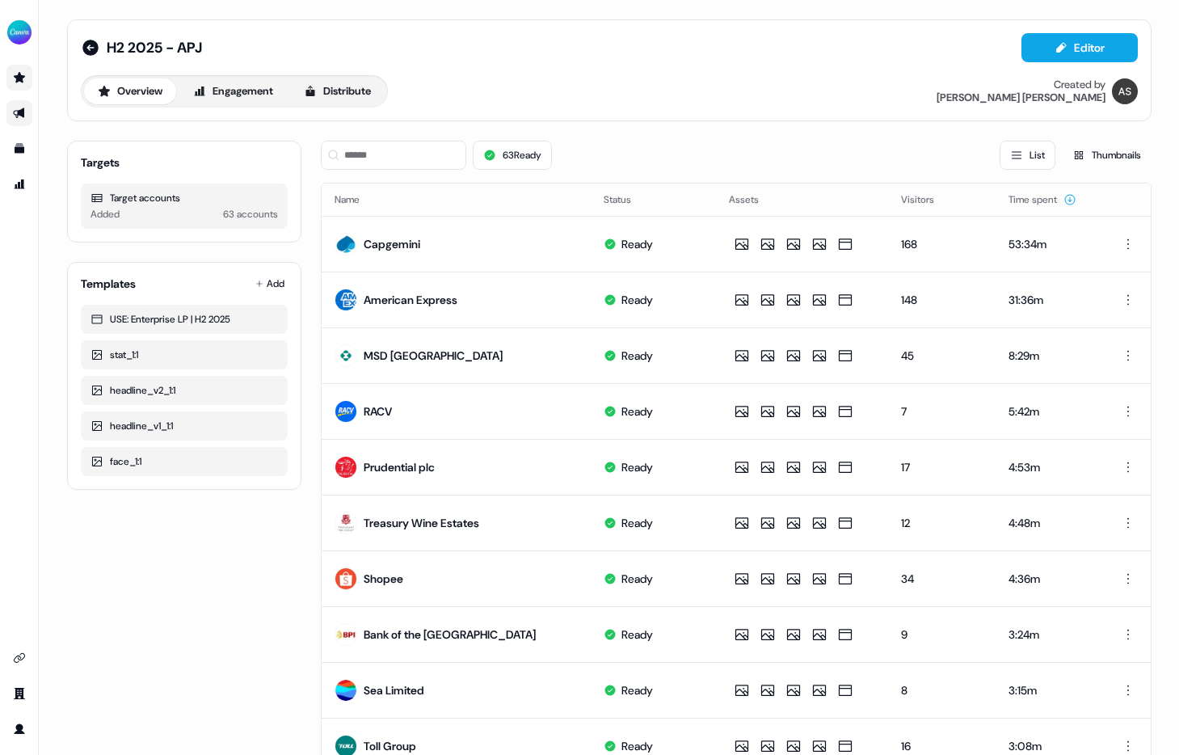
click at [184, 195] on div "Target accounts" at bounding box center [183, 198] width 187 height 16
click at [183, 544] on div "Targets Target accounts Added 63 accounts Templates Add USE: Enterprise LP | H2…" at bounding box center [184, 746] width 234 height 1236
click at [500, 155] on button "63 Ready" at bounding box center [512, 155] width 79 height 29
click at [505, 147] on button "63 Ready" at bounding box center [512, 155] width 79 height 29
click at [573, 50] on div "H2 2025 - APJ Editor" at bounding box center [609, 47] width 1057 height 29
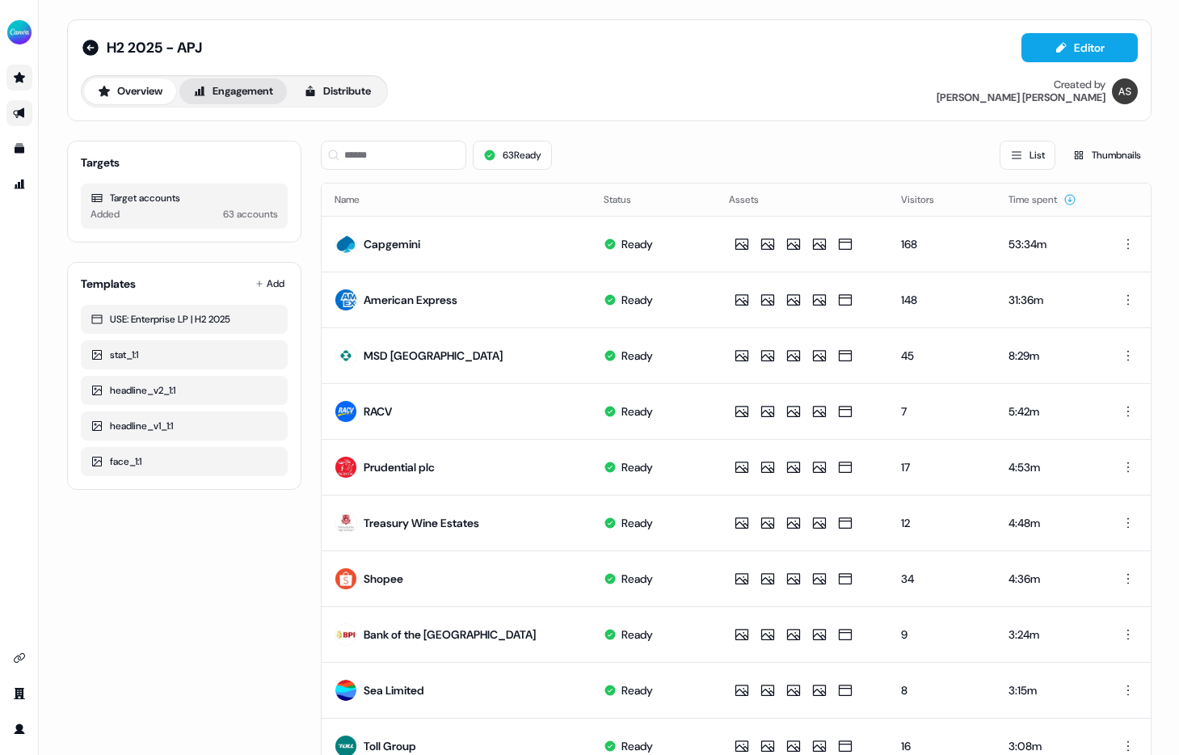
click at [223, 97] on button "Engagement" at bounding box center [232, 91] width 107 height 26
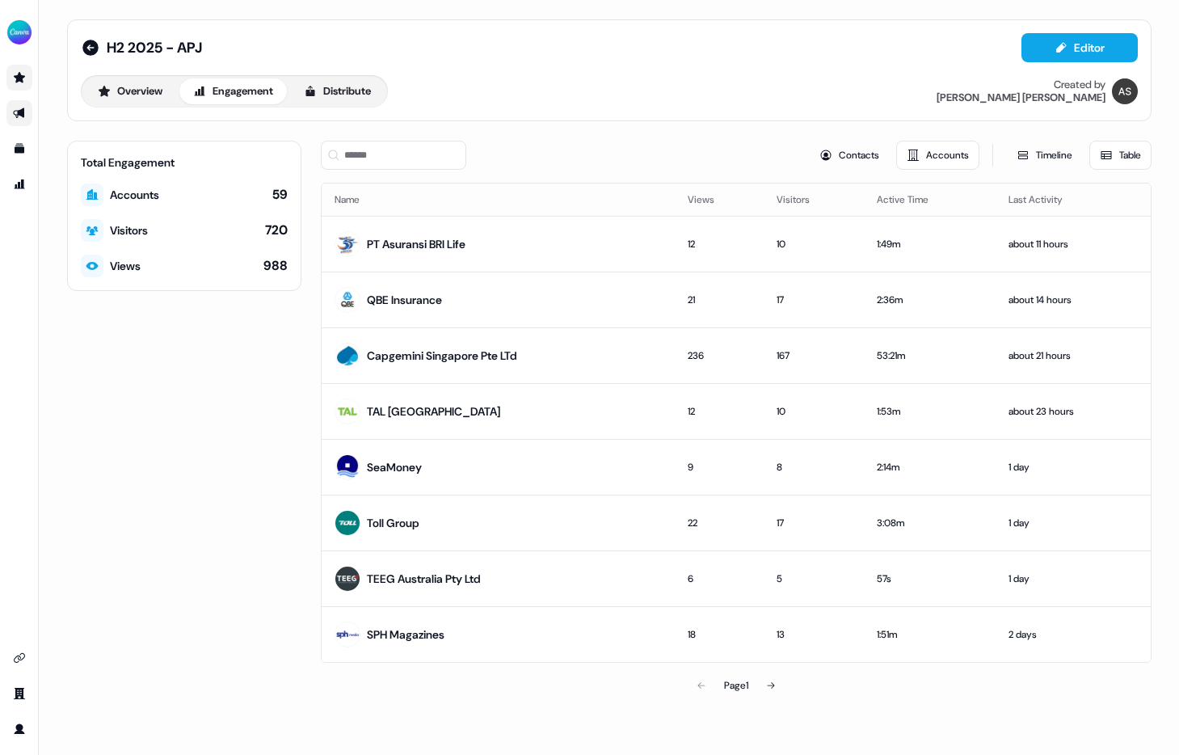
click at [191, 190] on div "Accounts 59" at bounding box center [184, 194] width 207 height 23
drag, startPoint x: 268, startPoint y: 192, endPoint x: 340, endPoint y: 189, distance: 72.0
click at [342, 191] on div "Total Engagement Accounts 59 Visitors 720 Views 988 Contacts Accounts Timeline …" at bounding box center [609, 421] width 1084 height 561
click at [668, 95] on div "Overview Engagement Distribute Created by [PERSON_NAME]" at bounding box center [609, 91] width 1057 height 32
click at [771, 53] on div "H2 2025 - APJ Editor" at bounding box center [609, 47] width 1057 height 29
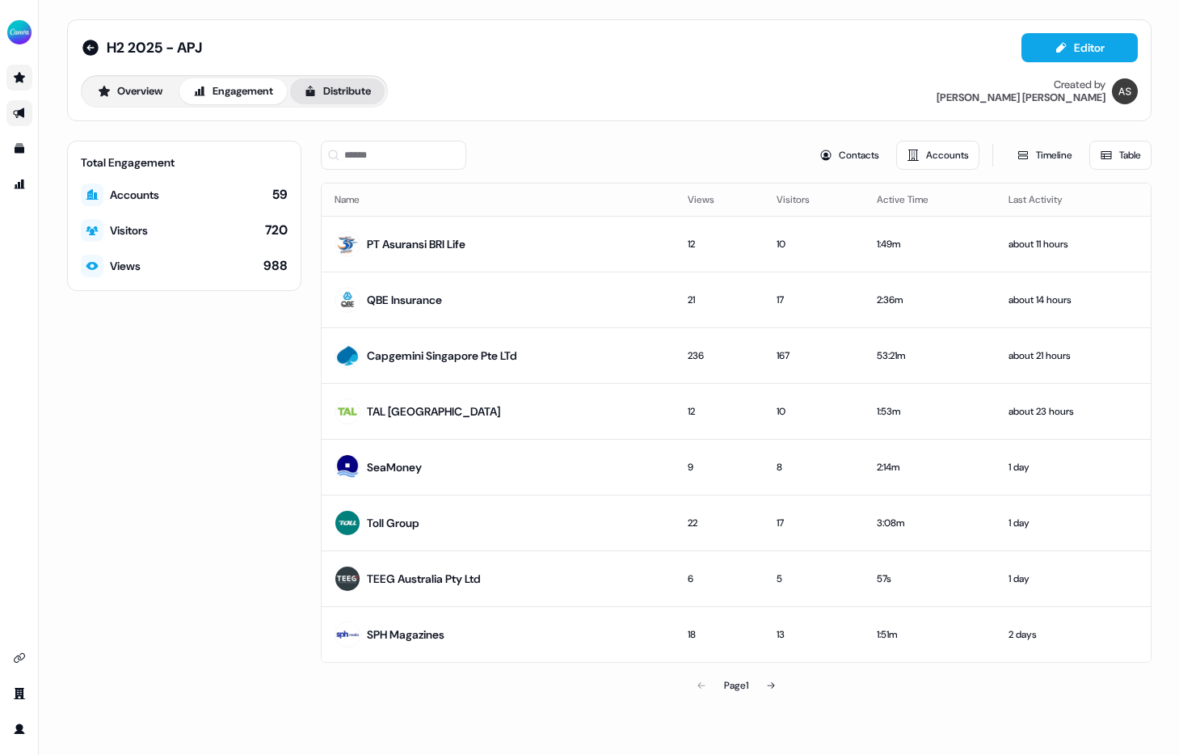
click at [338, 94] on button "Distribute" at bounding box center [337, 91] width 95 height 26
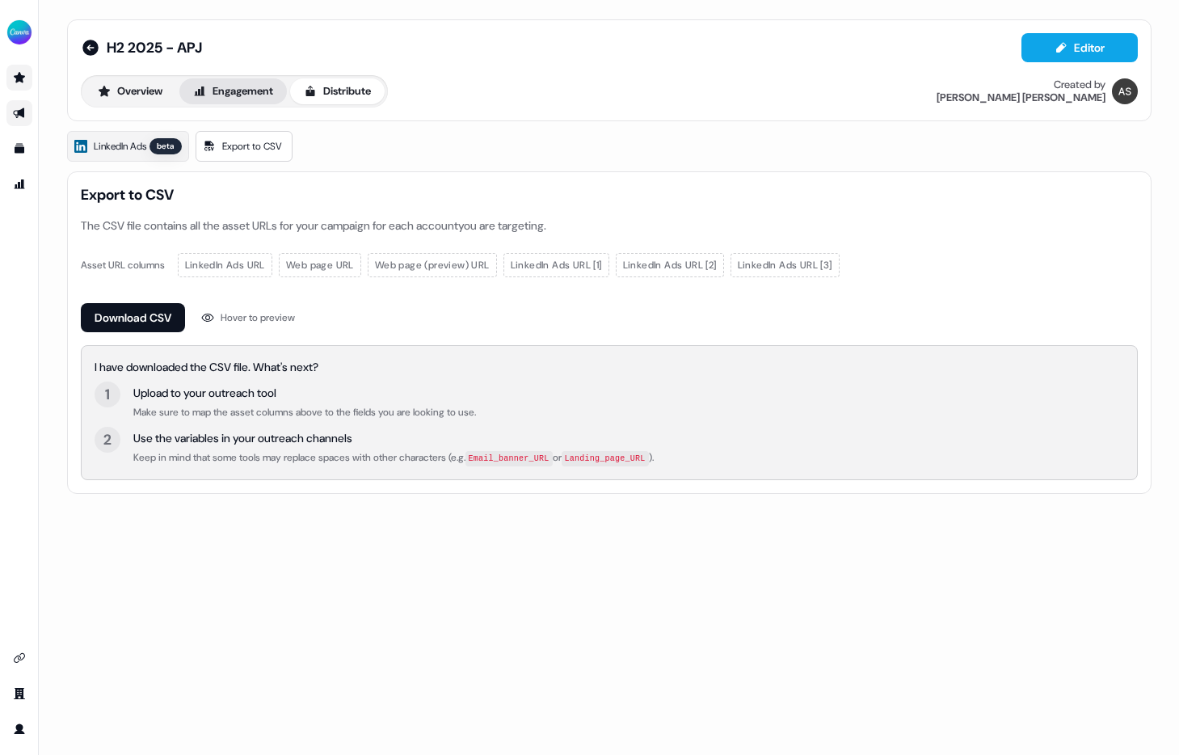
click at [252, 98] on button "Engagement" at bounding box center [232, 91] width 107 height 26
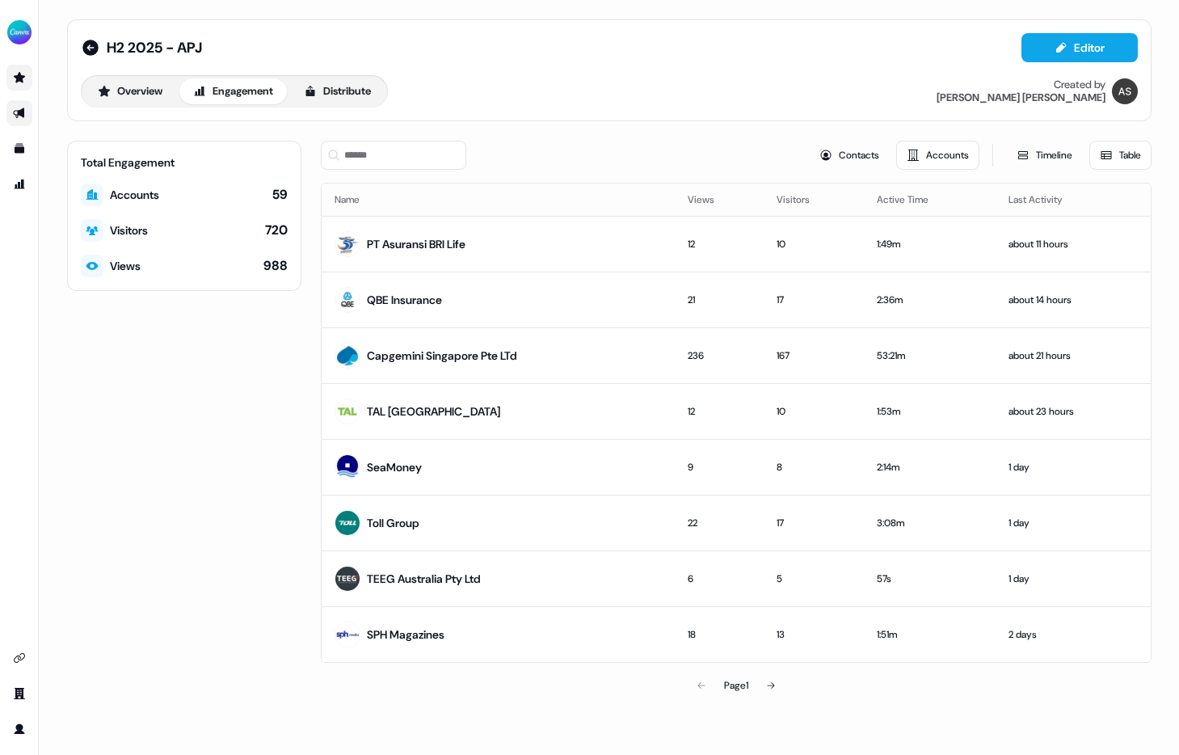
click at [150, 196] on div "Accounts" at bounding box center [134, 195] width 49 height 16
click at [157, 86] on button "Overview" at bounding box center [130, 91] width 92 height 26
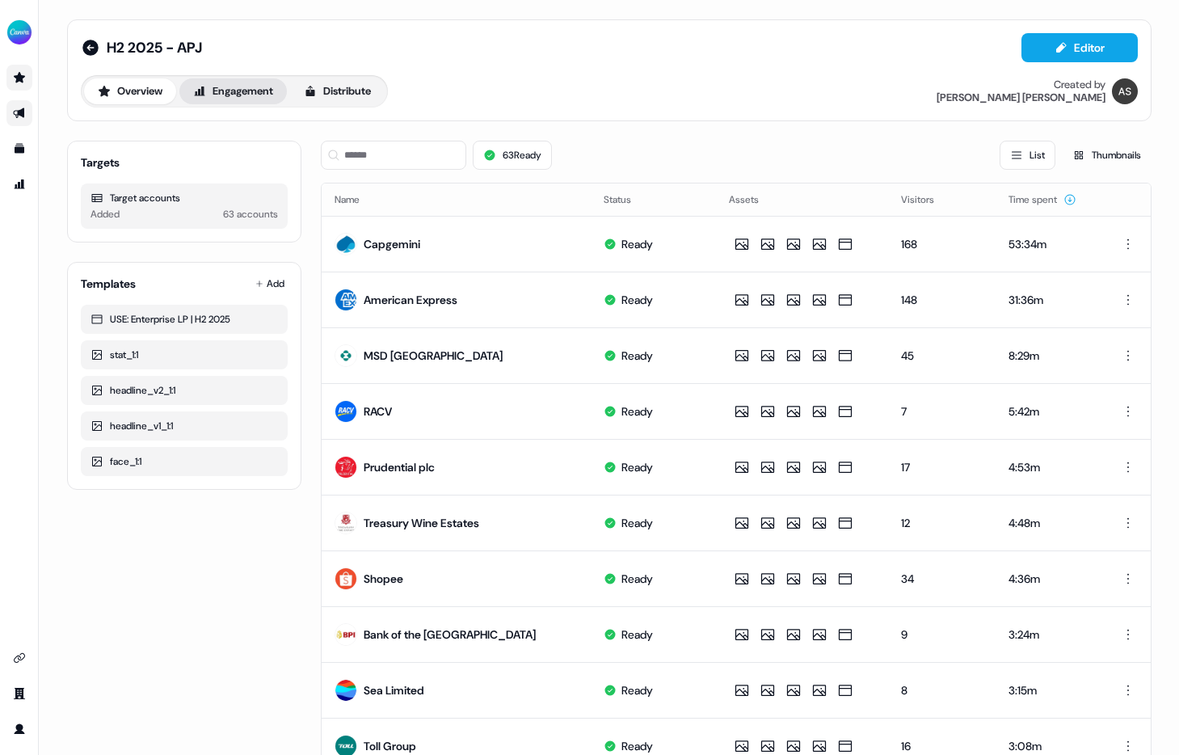
click at [250, 92] on button "Engagement" at bounding box center [232, 91] width 107 height 26
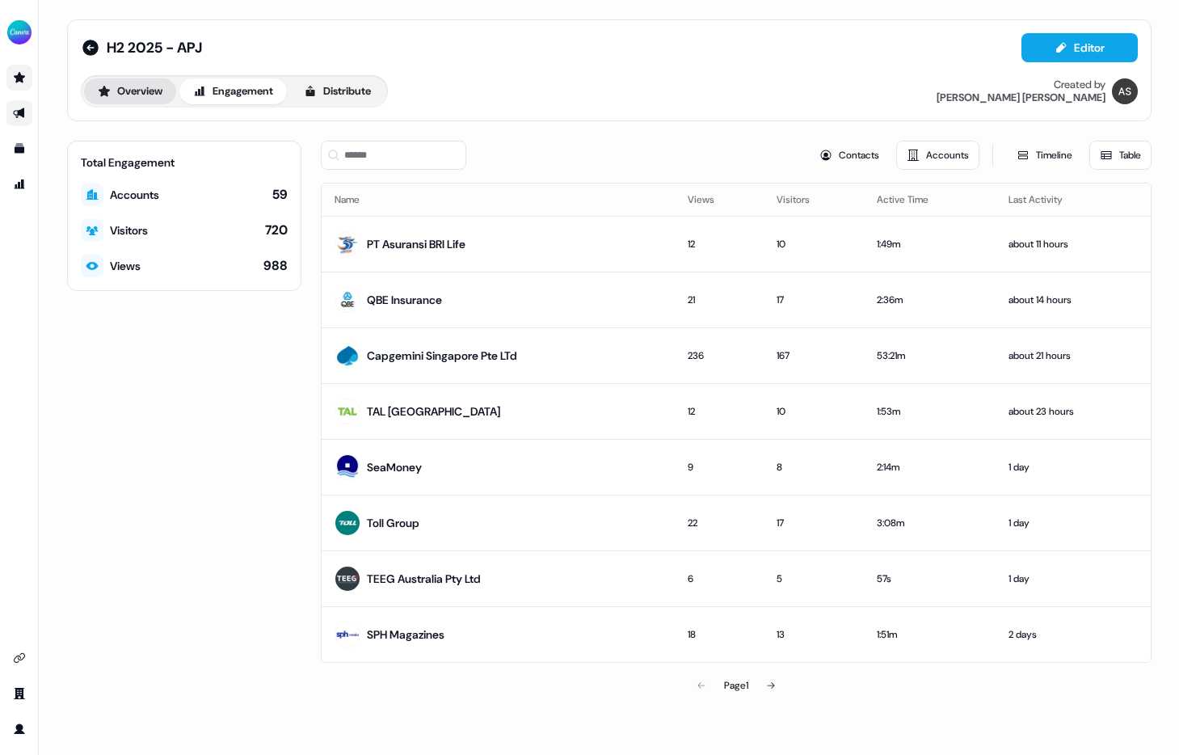
click at [123, 95] on button "Overview" at bounding box center [130, 91] width 92 height 26
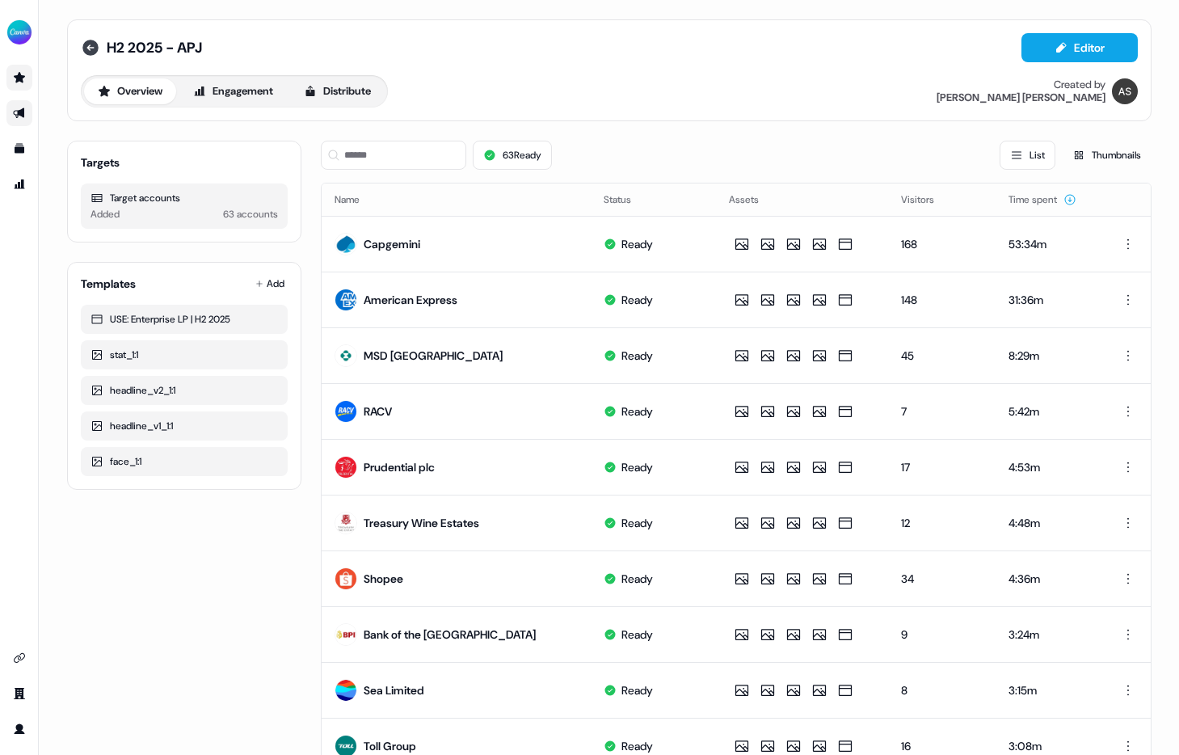
click at [87, 48] on icon at bounding box center [90, 47] width 19 height 19
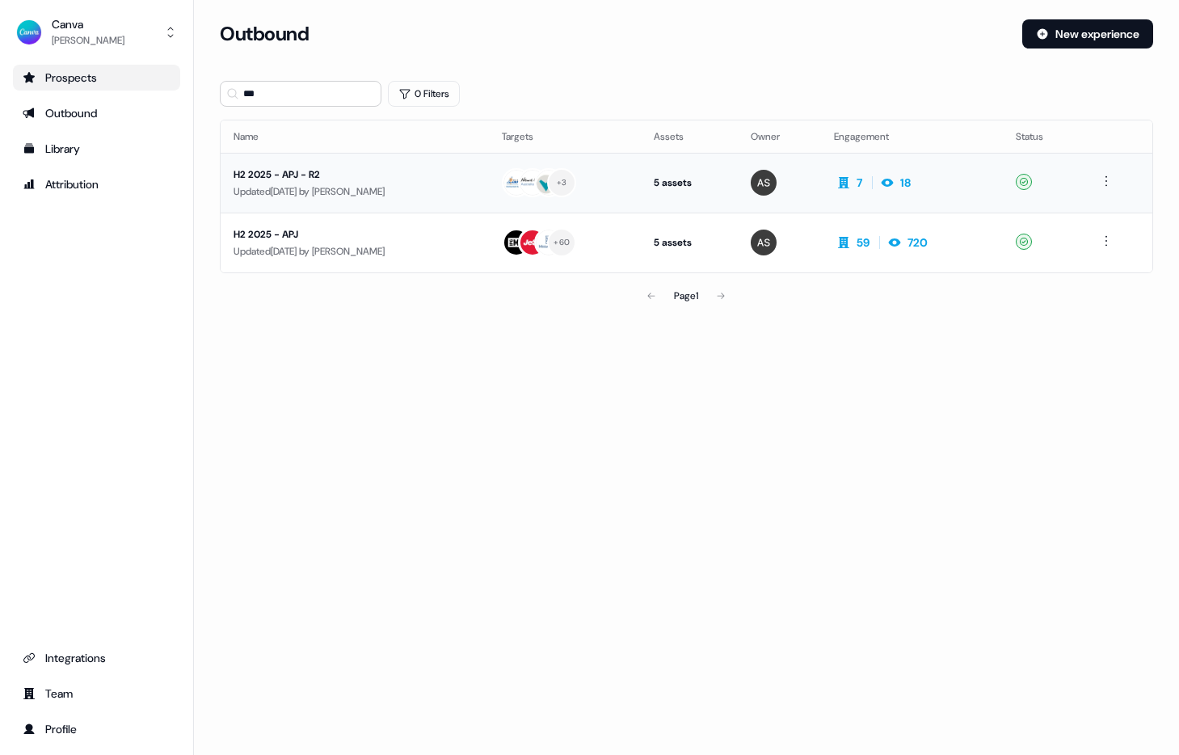
click at [343, 171] on div "H2 2025 - APJ - R2" at bounding box center [354, 174] width 242 height 16
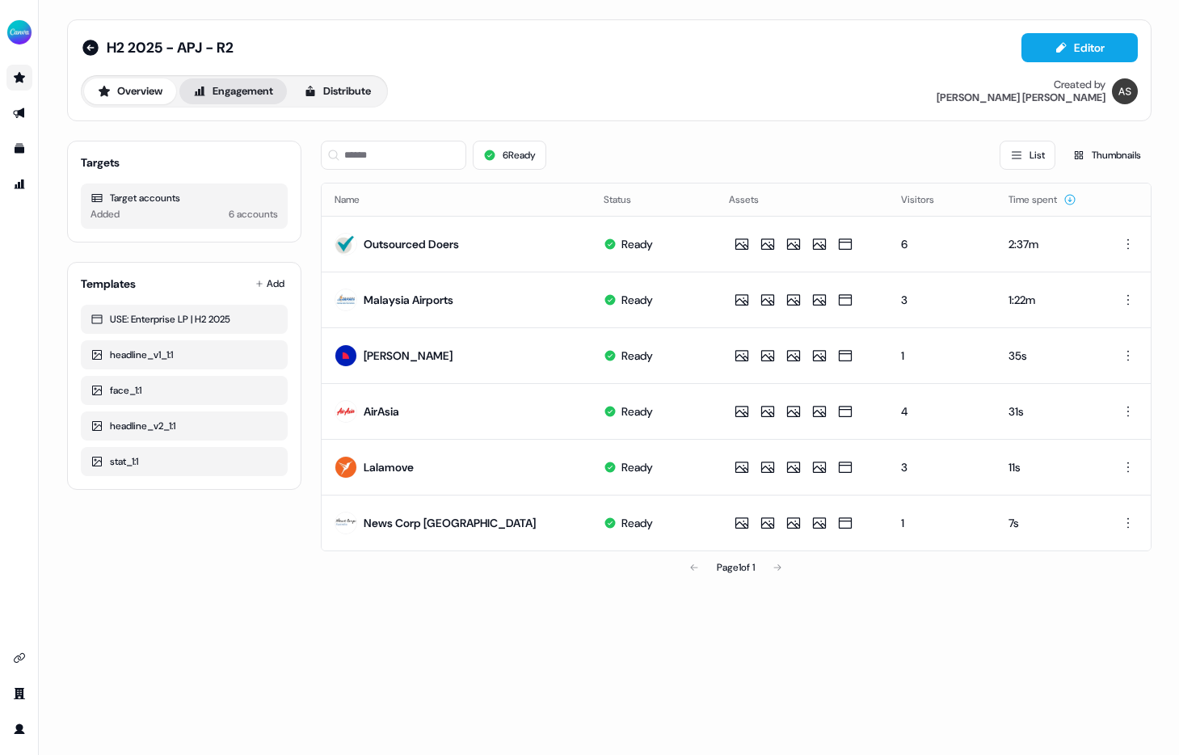
click at [254, 90] on button "Engagement" at bounding box center [232, 91] width 107 height 26
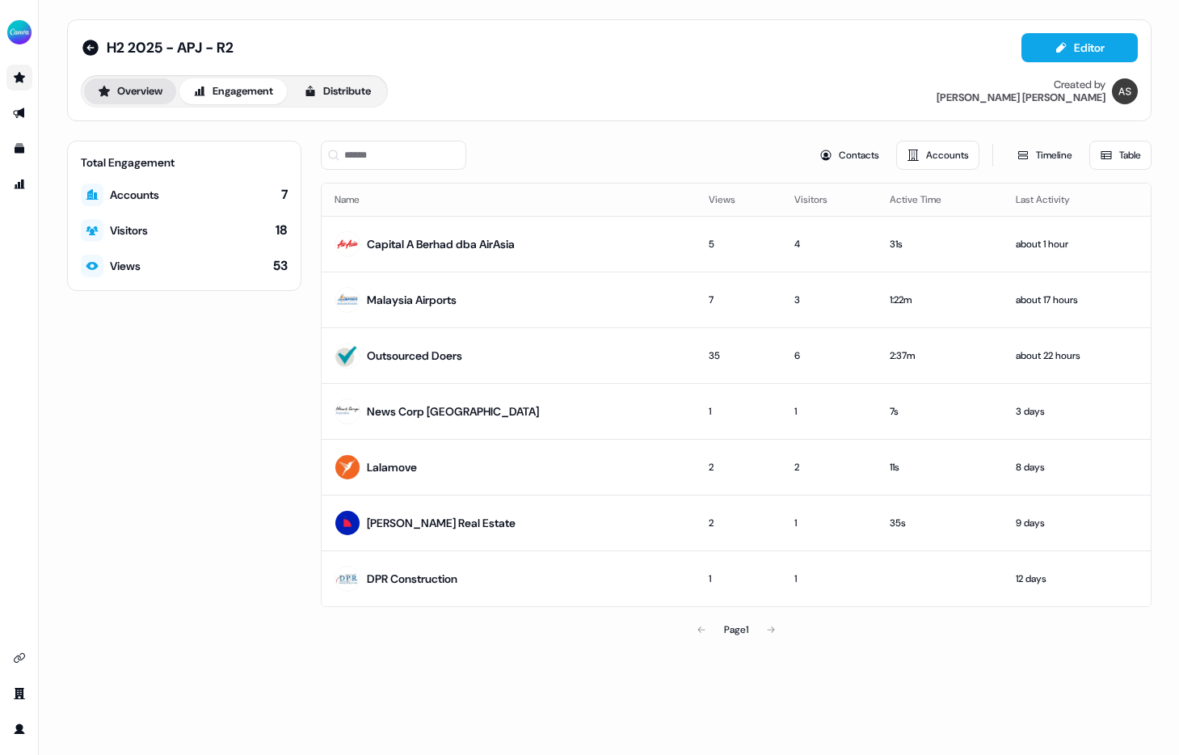
click at [150, 86] on button "Overview" at bounding box center [130, 91] width 92 height 26
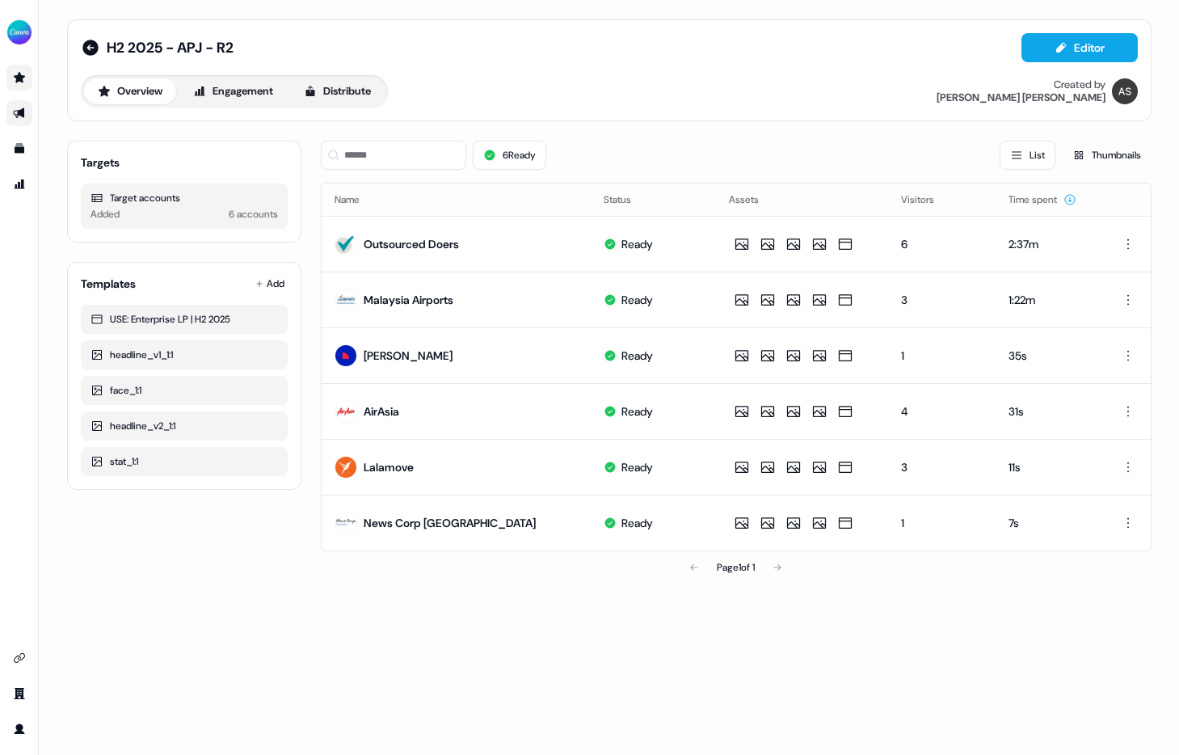
click at [160, 216] on div "Added 6 accounts" at bounding box center [183, 214] width 187 height 16
click at [641, 626] on div "H2 2025 - APJ - R2 Editor Overview Engagement Distribute Created by [PERSON_NAM…" at bounding box center [609, 377] width 1140 height 755
click at [494, 59] on div "H2 2025 - APJ - R2 Editor" at bounding box center [609, 47] width 1057 height 29
click at [20, 74] on icon "Go to prospects" at bounding box center [19, 77] width 11 height 11
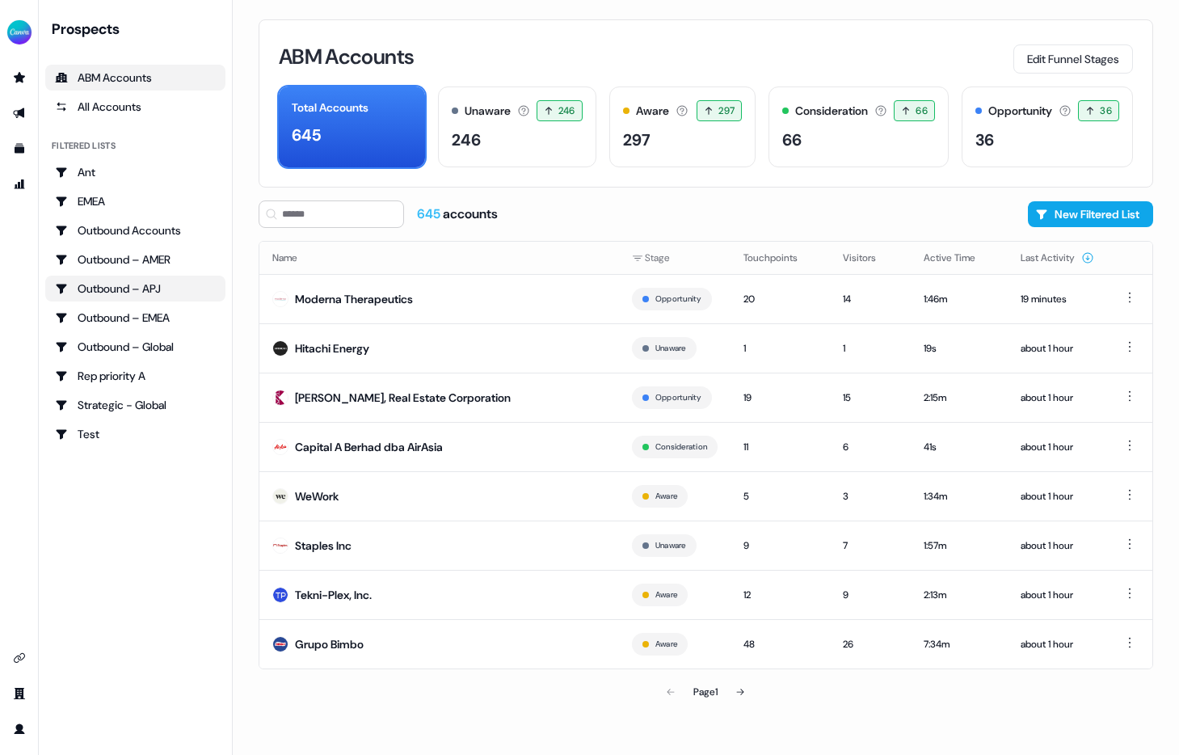
click at [146, 292] on div "Outbound – APJ" at bounding box center [135, 288] width 161 height 16
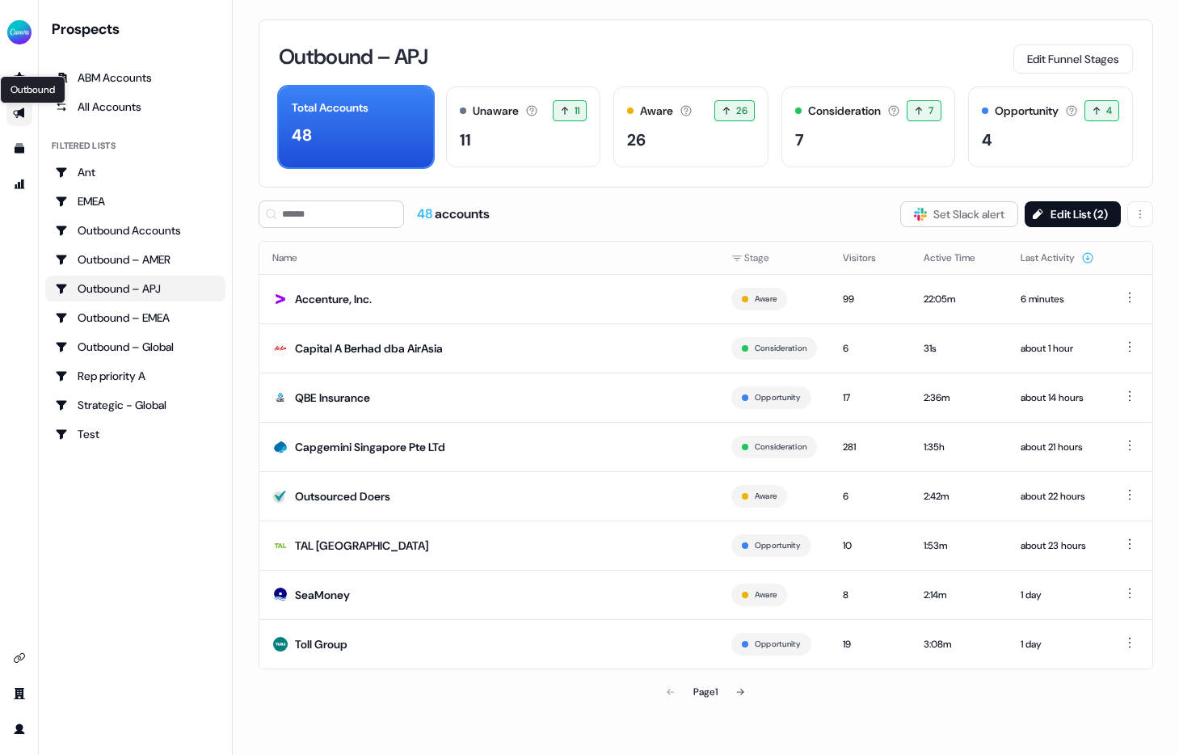
click at [20, 110] on icon "Go to outbound experience" at bounding box center [18, 113] width 11 height 11
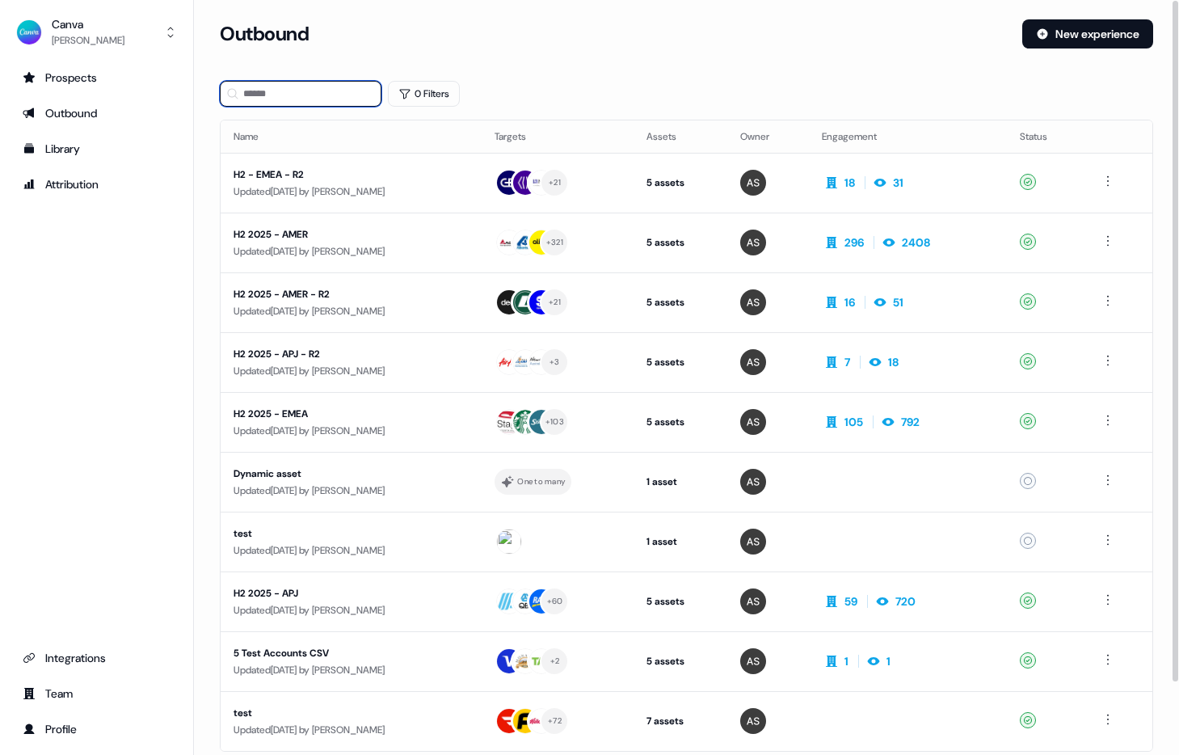
click at [343, 96] on input at bounding box center [301, 94] width 162 height 26
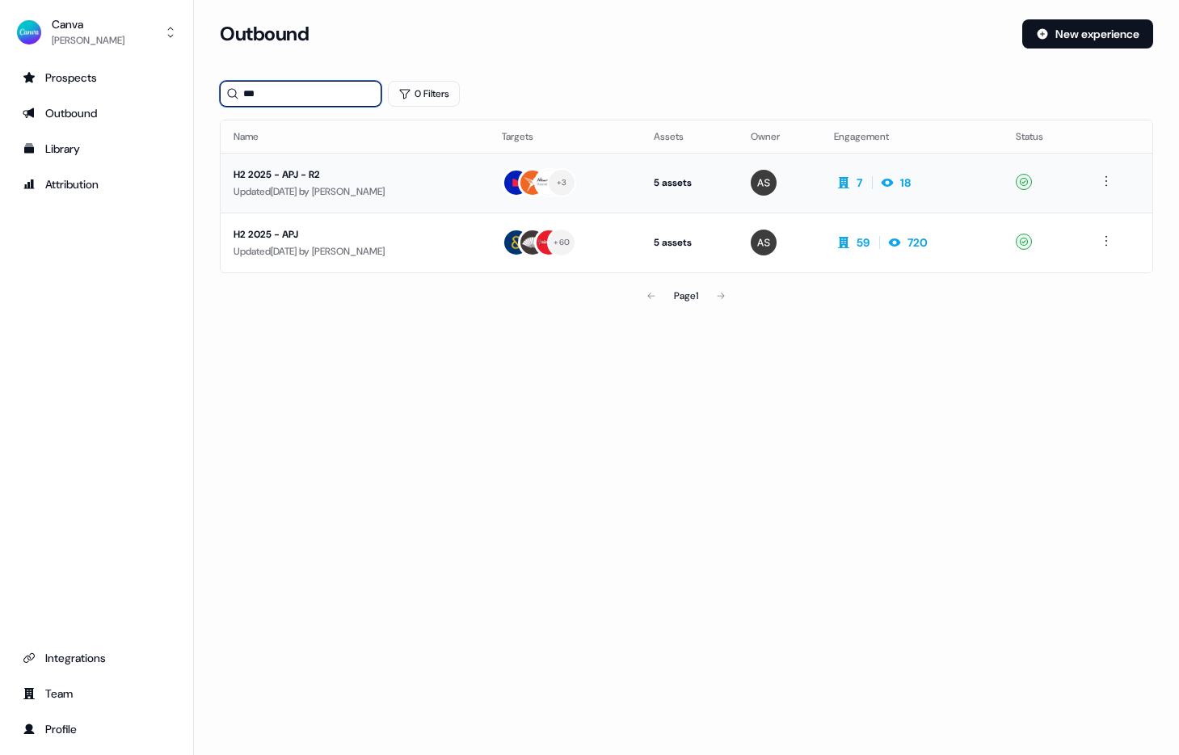
type input "***"
click at [407, 175] on div "H2 2025 - APJ - R2" at bounding box center [354, 174] width 242 height 16
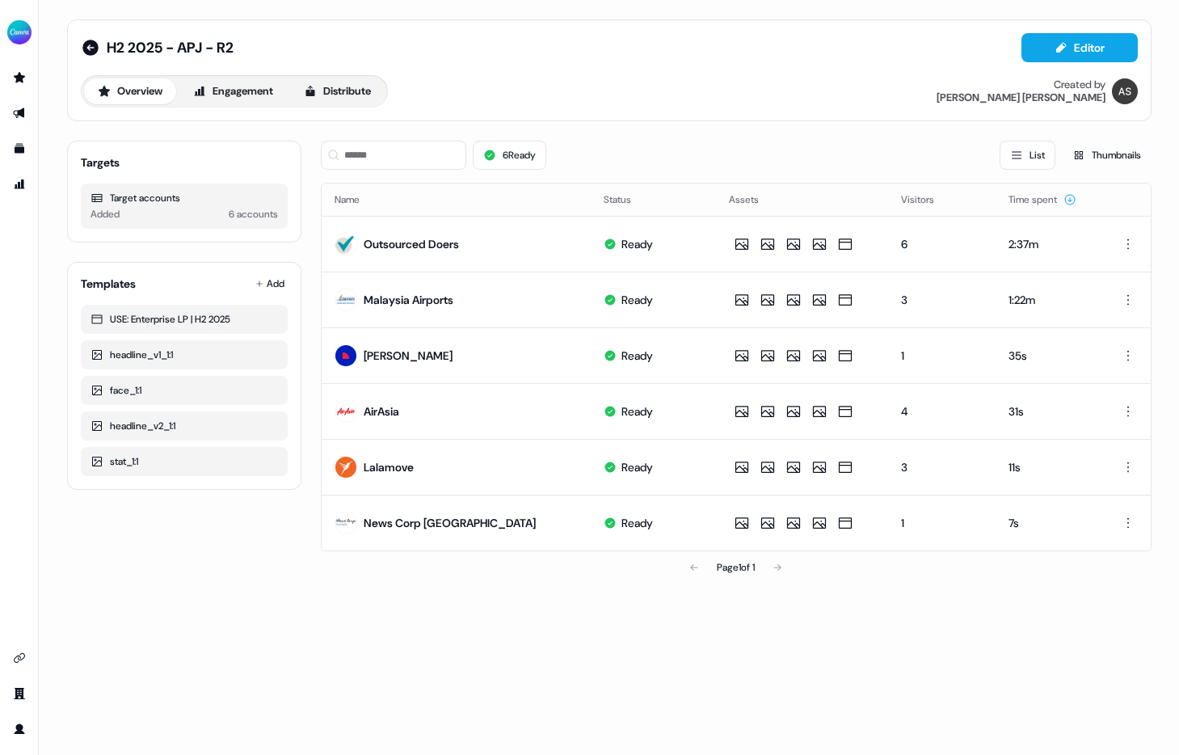
click at [75, 162] on div "Targets Target accounts Added 6 accounts" at bounding box center [184, 192] width 234 height 102
drag, startPoint x: 93, startPoint y: 199, endPoint x: 229, endPoint y: 197, distance: 136.5
click at [229, 197] on div "Target accounts" at bounding box center [183, 198] width 187 height 16
click at [125, 210] on div "Added 6 accounts" at bounding box center [183, 214] width 187 height 16
drag, startPoint x: 282, startPoint y: 218, endPoint x: 215, endPoint y: 217, distance: 67.1
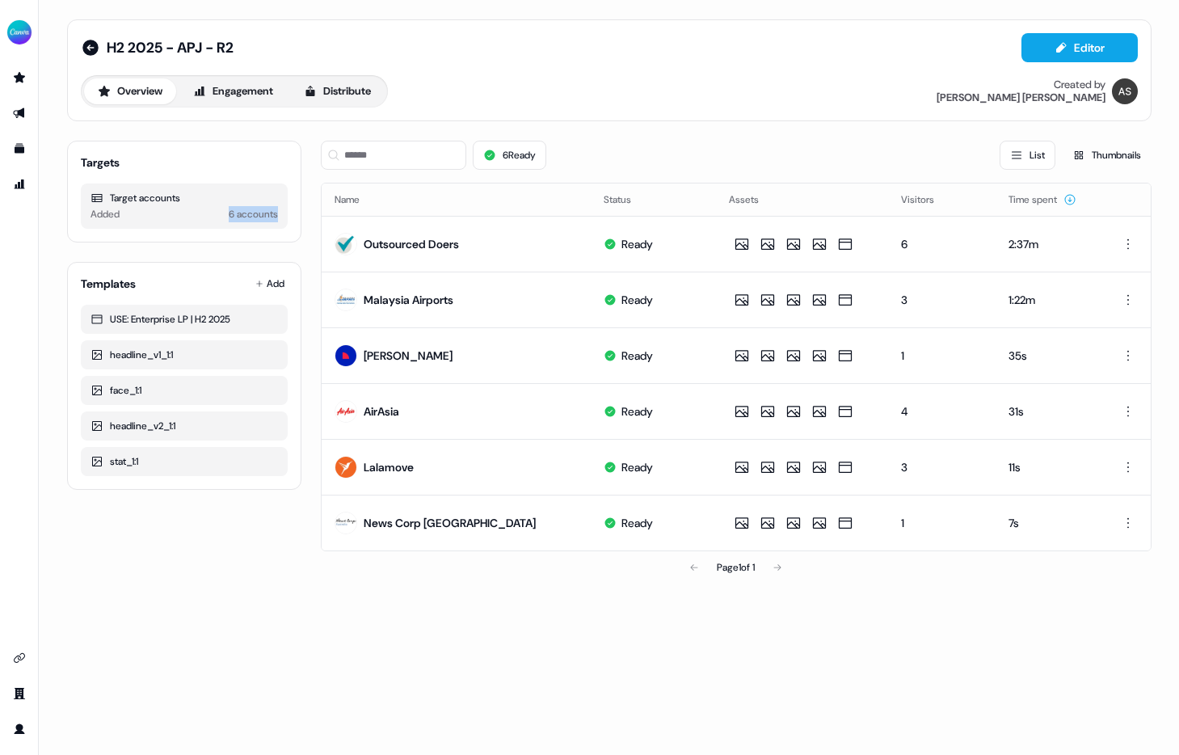
click at [215, 217] on div "Target accounts Added 6 accounts" at bounding box center [184, 205] width 207 height 45
click at [227, 96] on button "Engagement" at bounding box center [232, 91] width 107 height 26
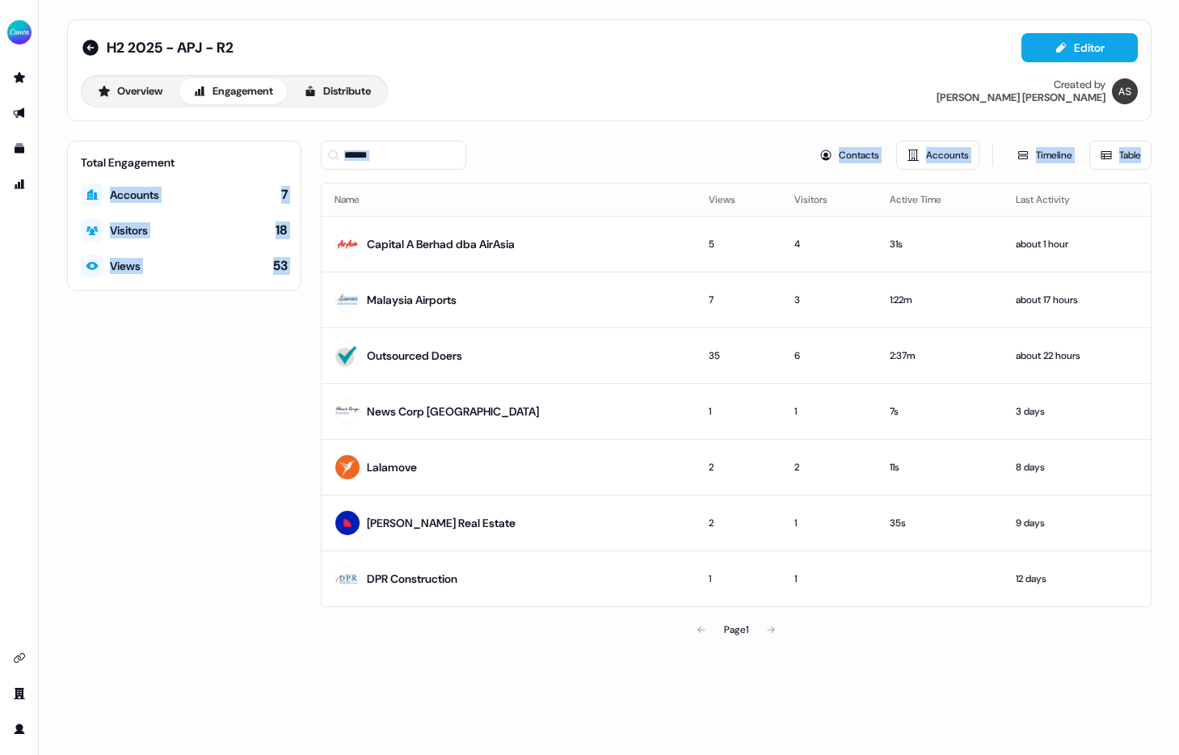
drag, startPoint x: 103, startPoint y: 189, endPoint x: 320, endPoint y: 193, distance: 216.5
click at [320, 195] on div "Total Engagement Accounts 7 Visitors 18 Views 53 Contacts Accounts Timeline Tab…" at bounding box center [609, 393] width 1084 height 505
click at [292, 187] on div "Total Engagement Accounts 7 Visitors 18 Views 53" at bounding box center [184, 216] width 234 height 150
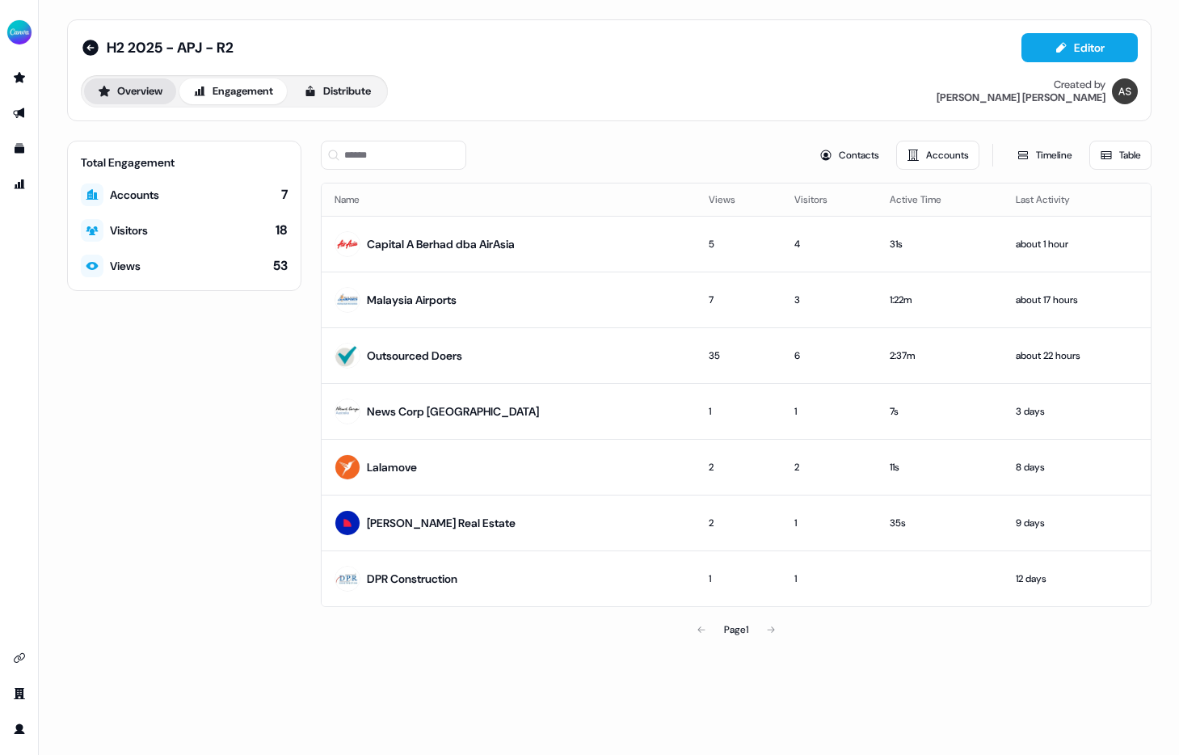
click at [137, 78] on button "Overview" at bounding box center [130, 91] width 92 height 26
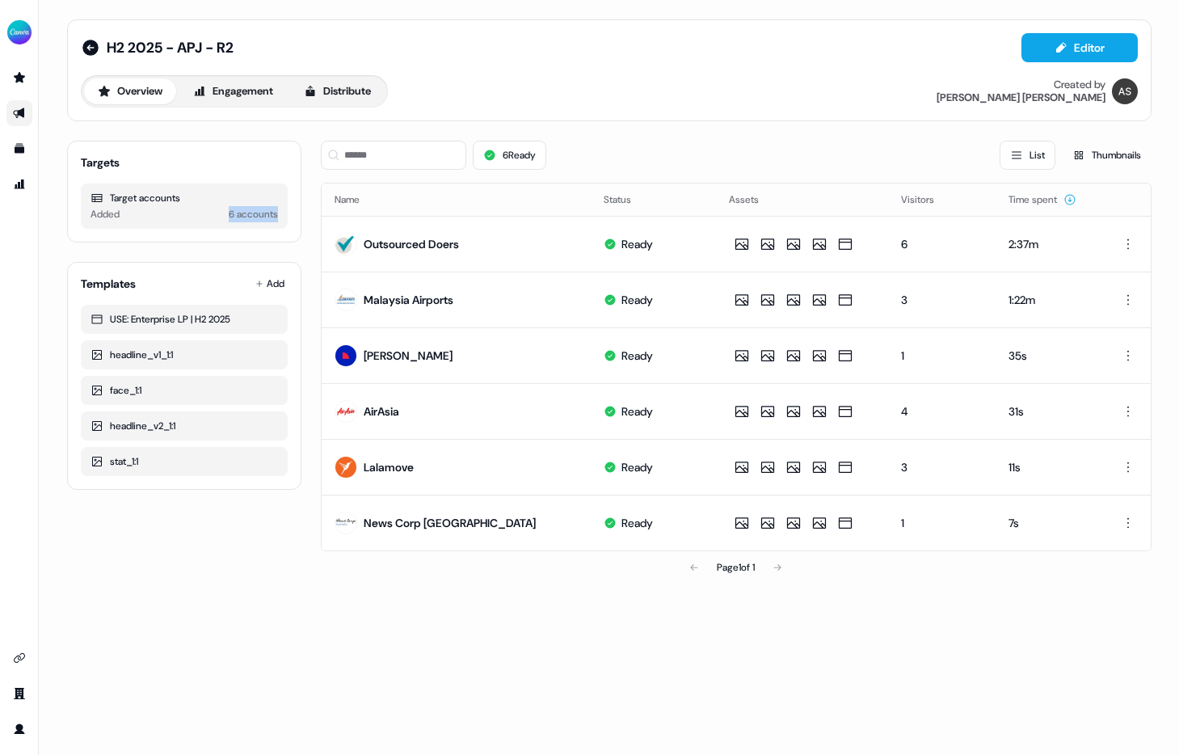
drag, startPoint x: 222, startPoint y: 213, endPoint x: 294, endPoint y: 213, distance: 71.9
click at [295, 214] on div "Targets Target accounts Added 6 accounts" at bounding box center [184, 192] width 234 height 102
click at [231, 94] on button "Engagement" at bounding box center [232, 91] width 107 height 26
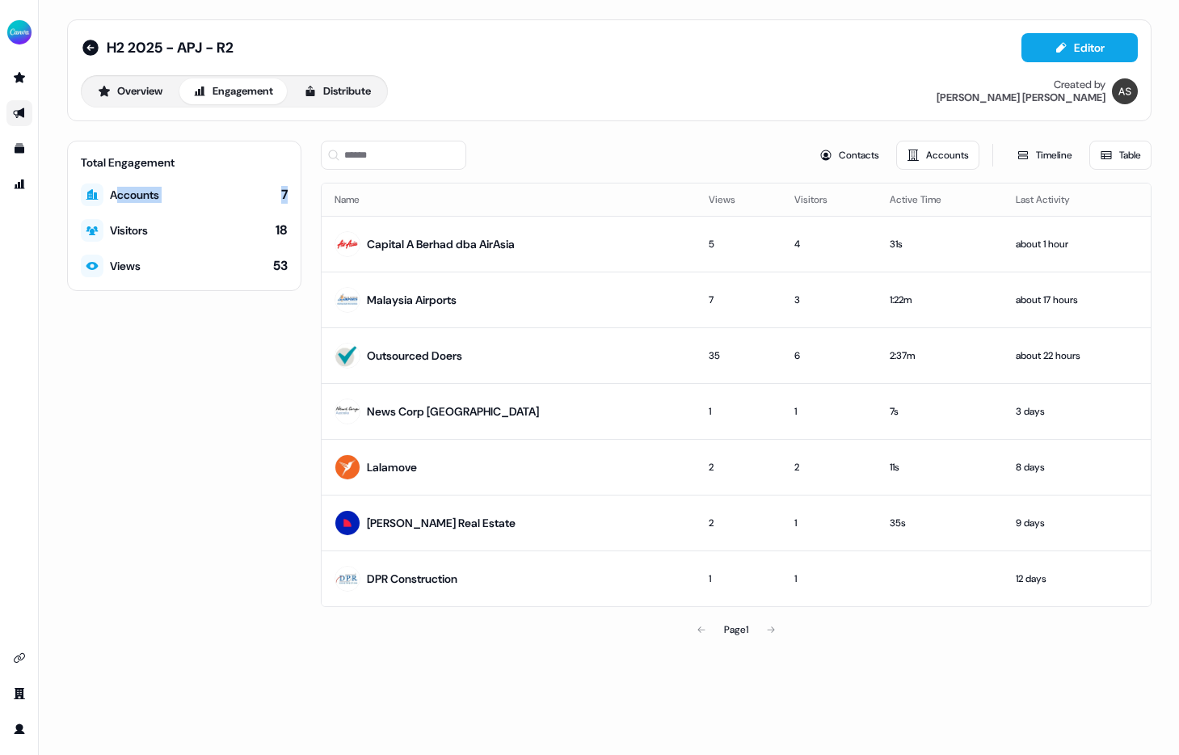
drag, startPoint x: 117, startPoint y: 195, endPoint x: 305, endPoint y: 204, distance: 187.7
click at [305, 204] on div "Total Engagement Accounts 7 Visitors 18 Views 53 Contacts Accounts Timeline Tab…" at bounding box center [609, 393] width 1084 height 505
click at [172, 161] on div "Total Engagement" at bounding box center [184, 162] width 207 height 16
click at [121, 155] on div "Total Engagement" at bounding box center [184, 162] width 207 height 16
click at [90, 46] on icon at bounding box center [90, 48] width 16 height 16
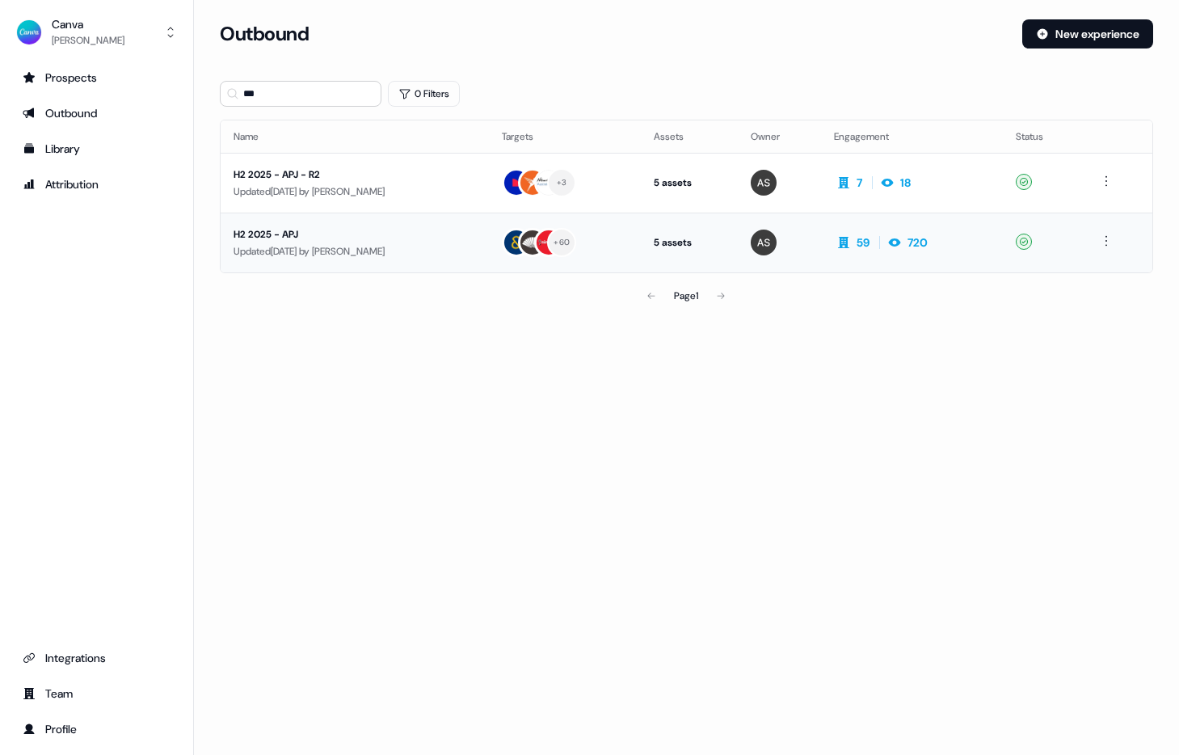
click at [367, 251] on div "Updated [DATE] by [PERSON_NAME]" at bounding box center [354, 251] width 242 height 16
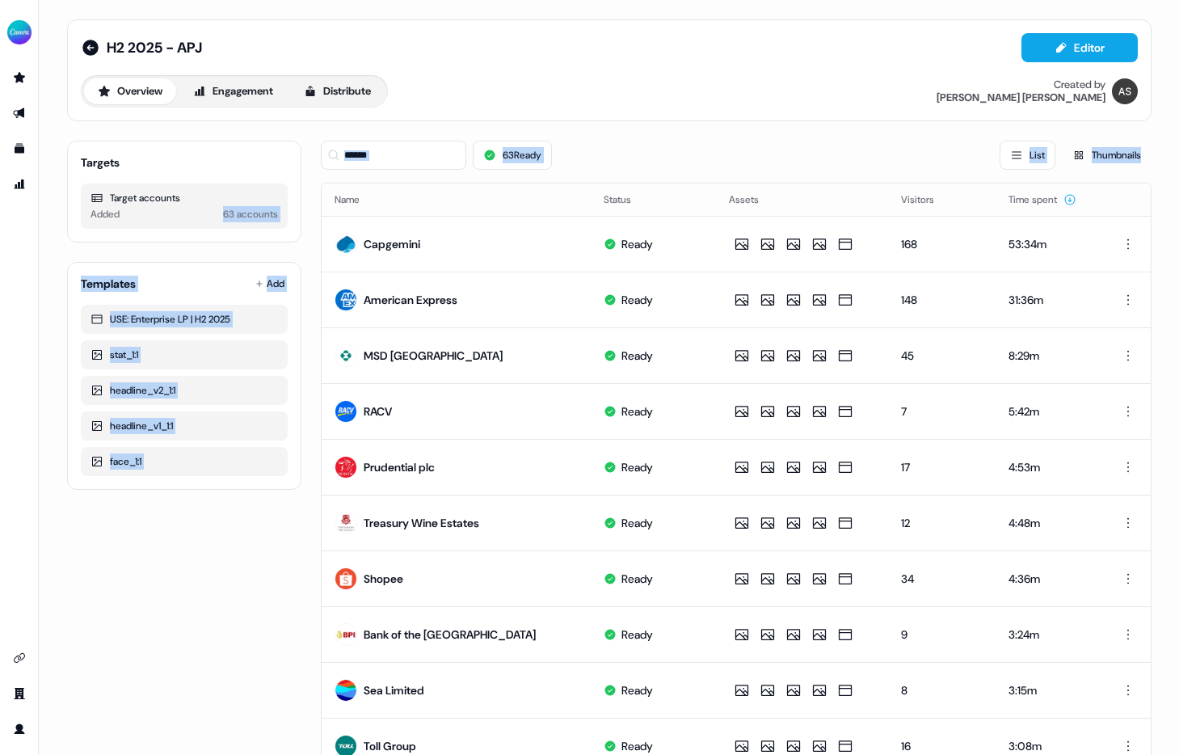
drag, startPoint x: 216, startPoint y: 212, endPoint x: 313, endPoint y: 215, distance: 97.0
click at [313, 215] on div "Targets Target accounts Added 63 accounts Templates Add USE: Enterprise LP | H2…" at bounding box center [609, 746] width 1084 height 1236
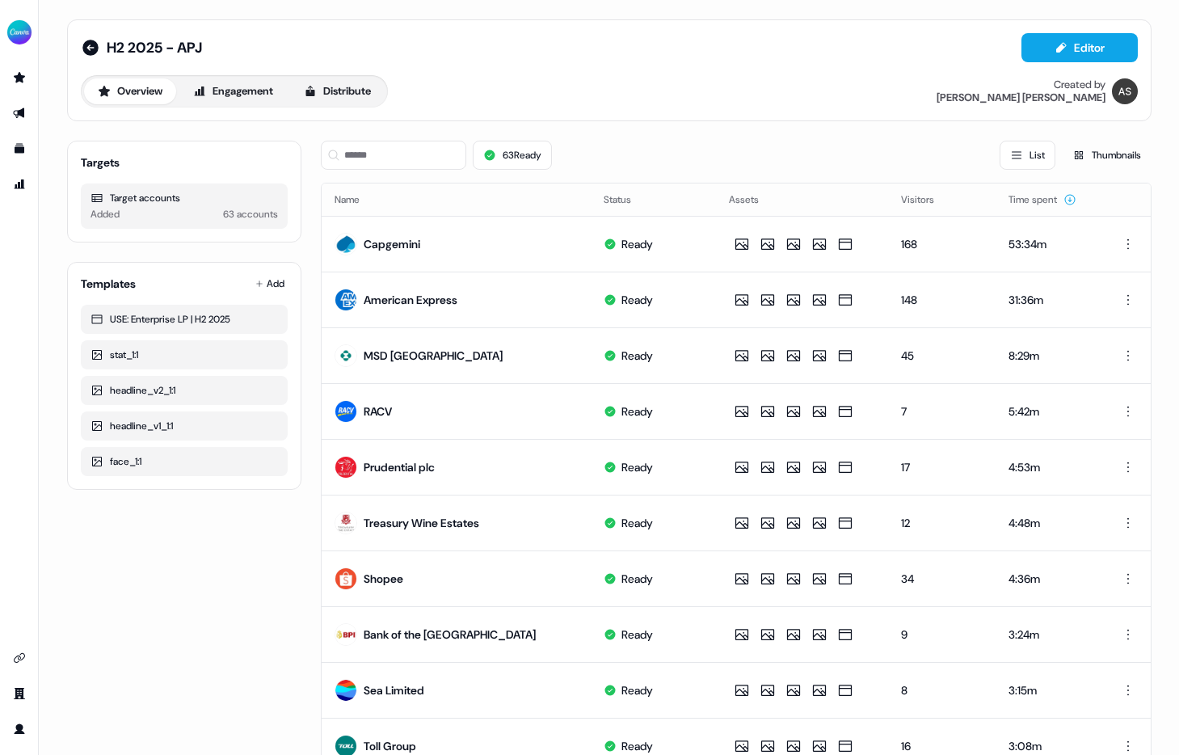
click at [279, 208] on div "Target accounts Added 63 accounts" at bounding box center [184, 205] width 207 height 45
drag, startPoint x: 280, startPoint y: 212, endPoint x: 212, endPoint y: 210, distance: 67.9
click at [212, 210] on div "Target accounts Added 63 accounts" at bounding box center [184, 205] width 207 height 45
click at [249, 92] on button "Engagement" at bounding box center [232, 91] width 107 height 26
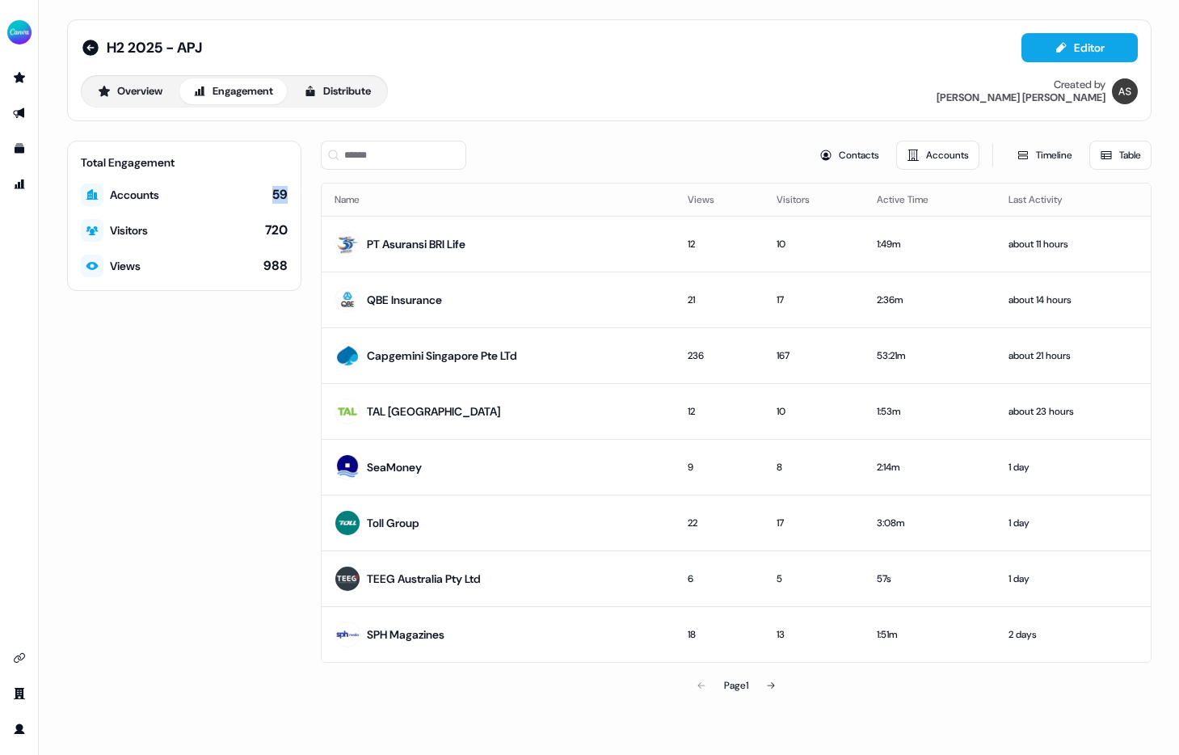
drag, startPoint x: 264, startPoint y: 194, endPoint x: 290, endPoint y: 194, distance: 25.9
click at [290, 194] on div "Total Engagement Accounts 59 Visitors 720 Views 988" at bounding box center [184, 216] width 234 height 150
click at [574, 126] on div "H2 2025 - APJ Editor Overview Engagement Distribute Created by [PERSON_NAME] To…" at bounding box center [609, 360] width 1123 height 721
click at [19, 76] on icon "Go to prospects" at bounding box center [19, 77] width 11 height 11
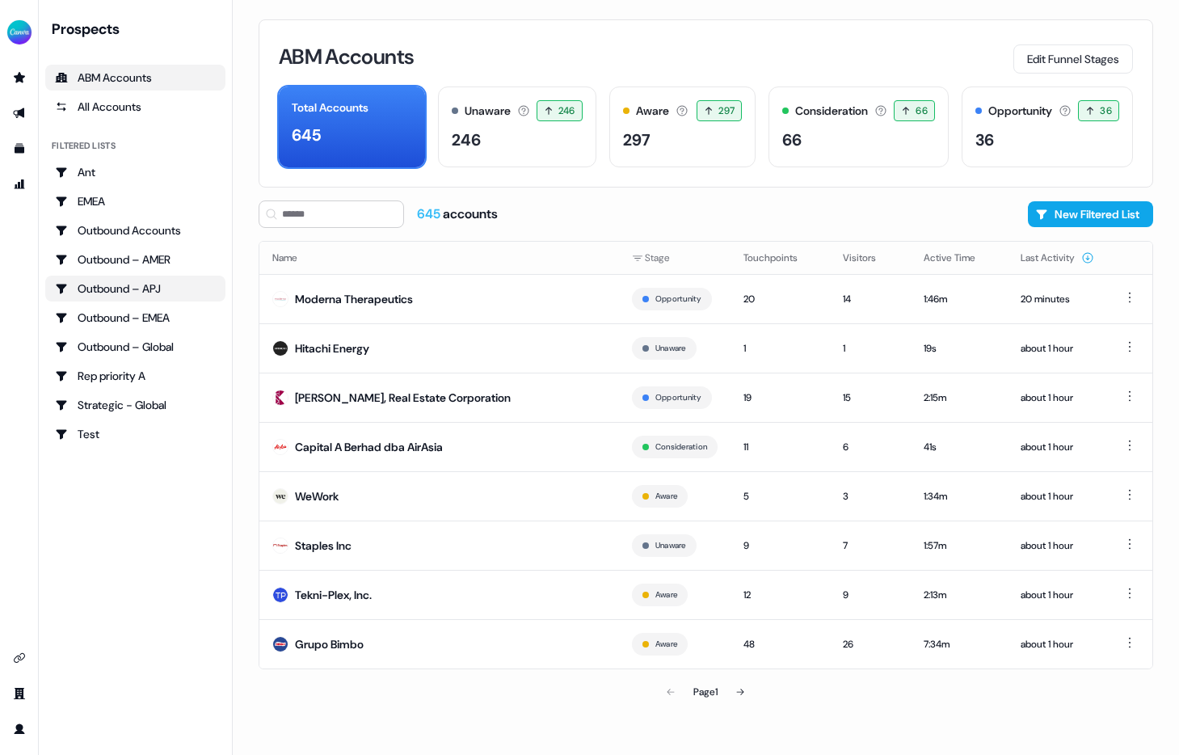
click at [142, 284] on div "Outbound – APJ" at bounding box center [135, 288] width 161 height 16
